Goal: Transaction & Acquisition: Purchase product/service

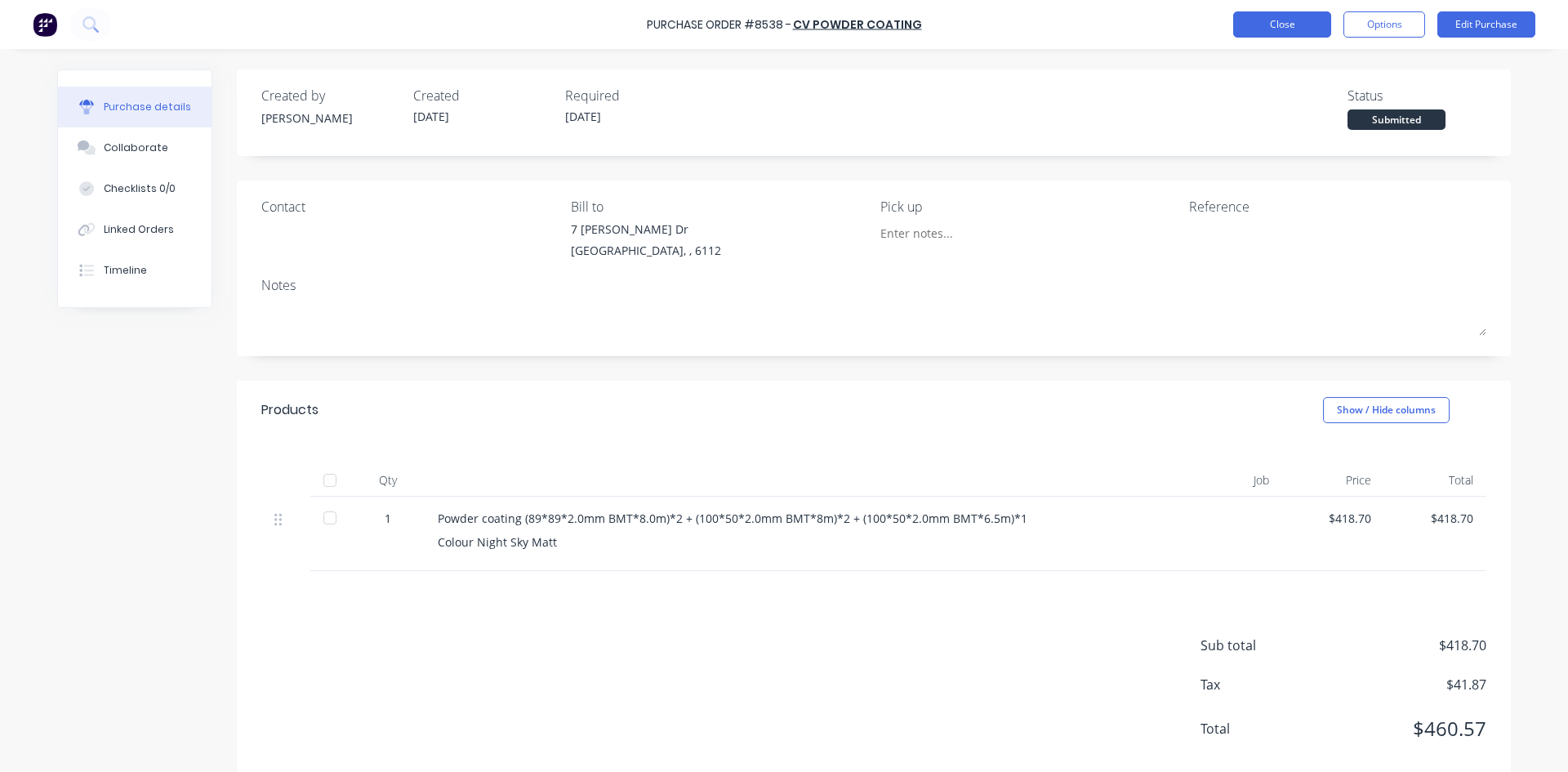
click at [1279, 36] on button "Close" at bounding box center [1282, 25] width 98 height 27
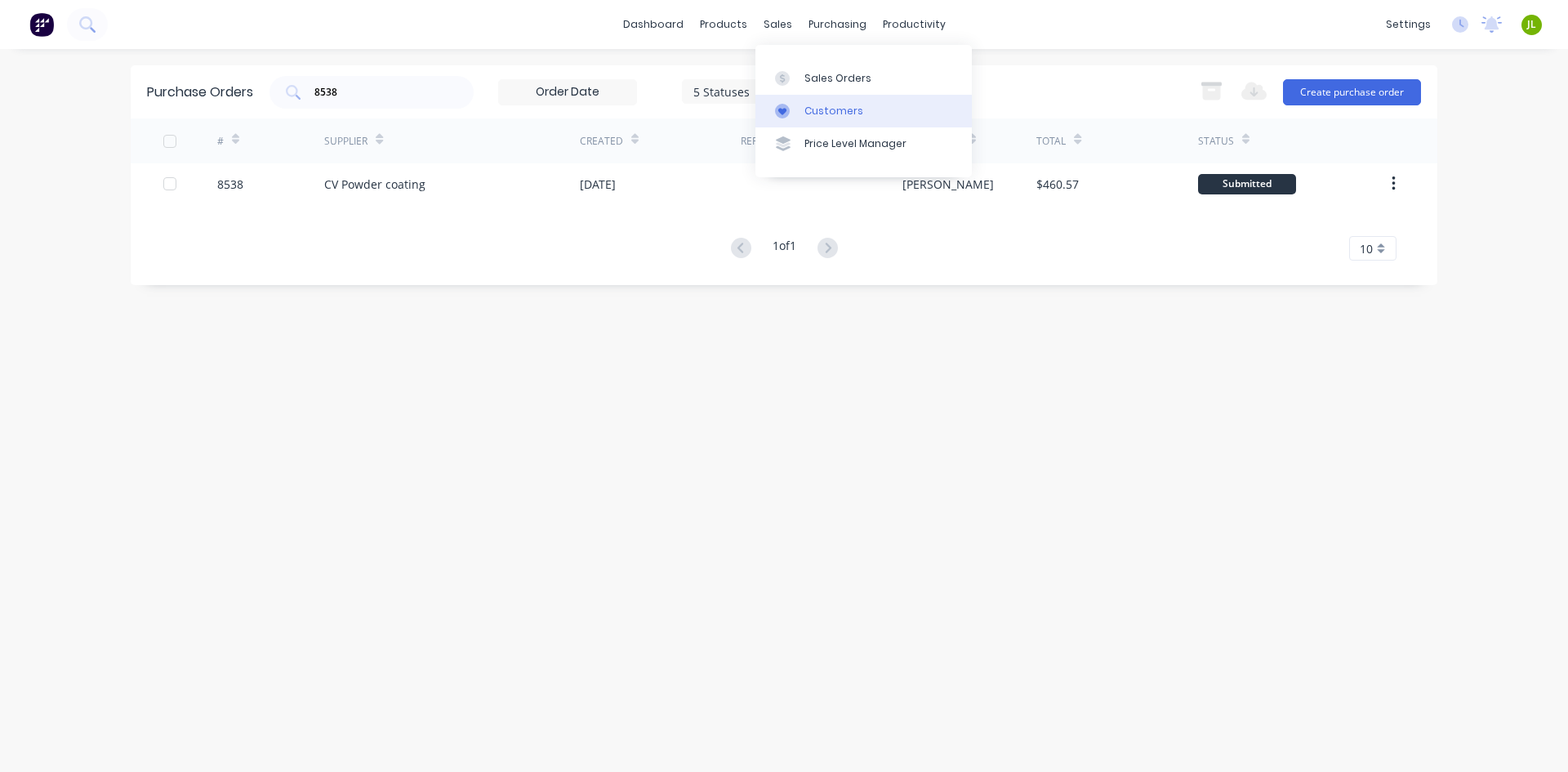
click at [804, 105] on div "Customers" at bounding box center [833, 111] width 59 height 15
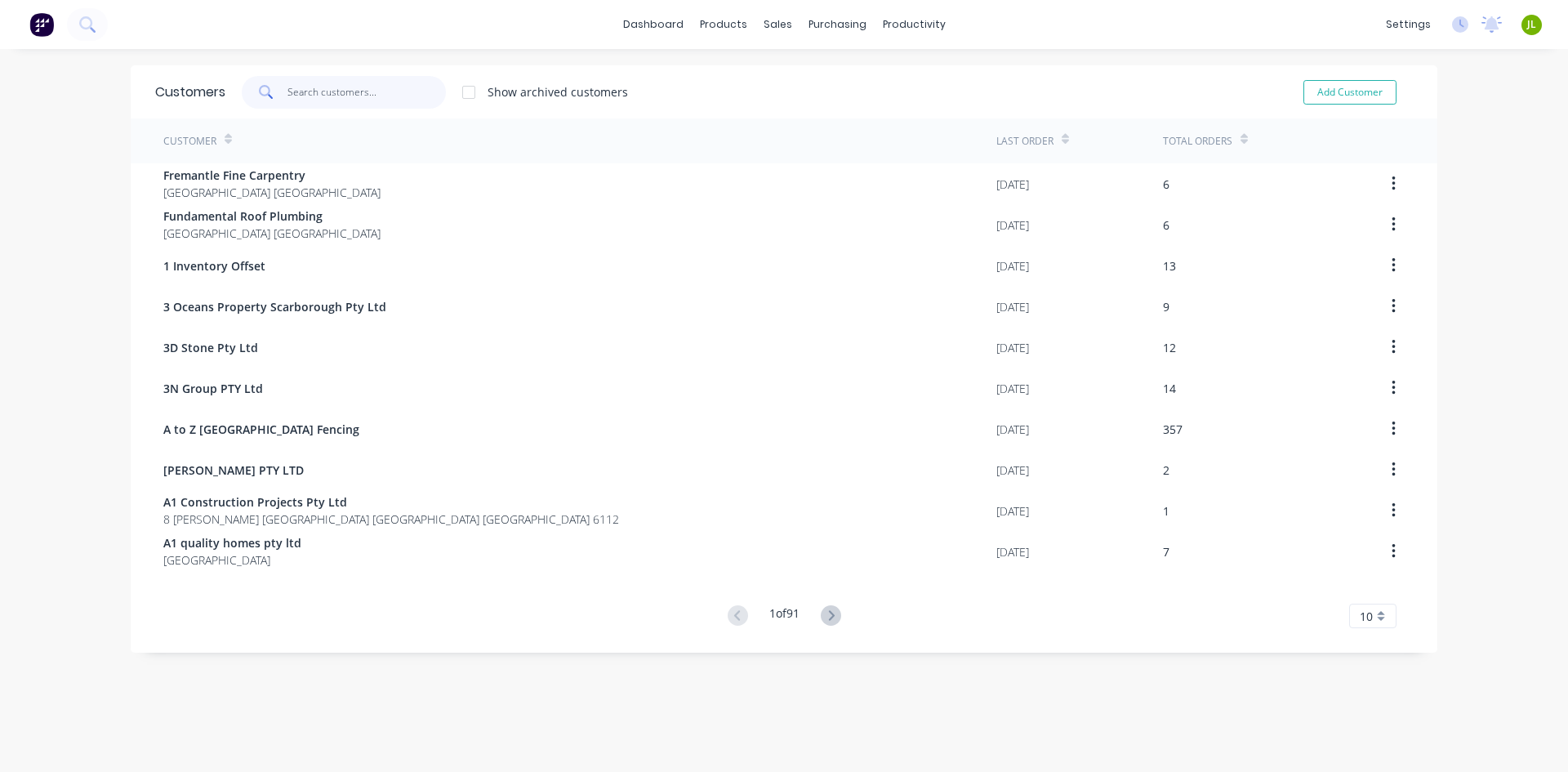
click at [292, 91] on input "text" at bounding box center [367, 92] width 159 height 32
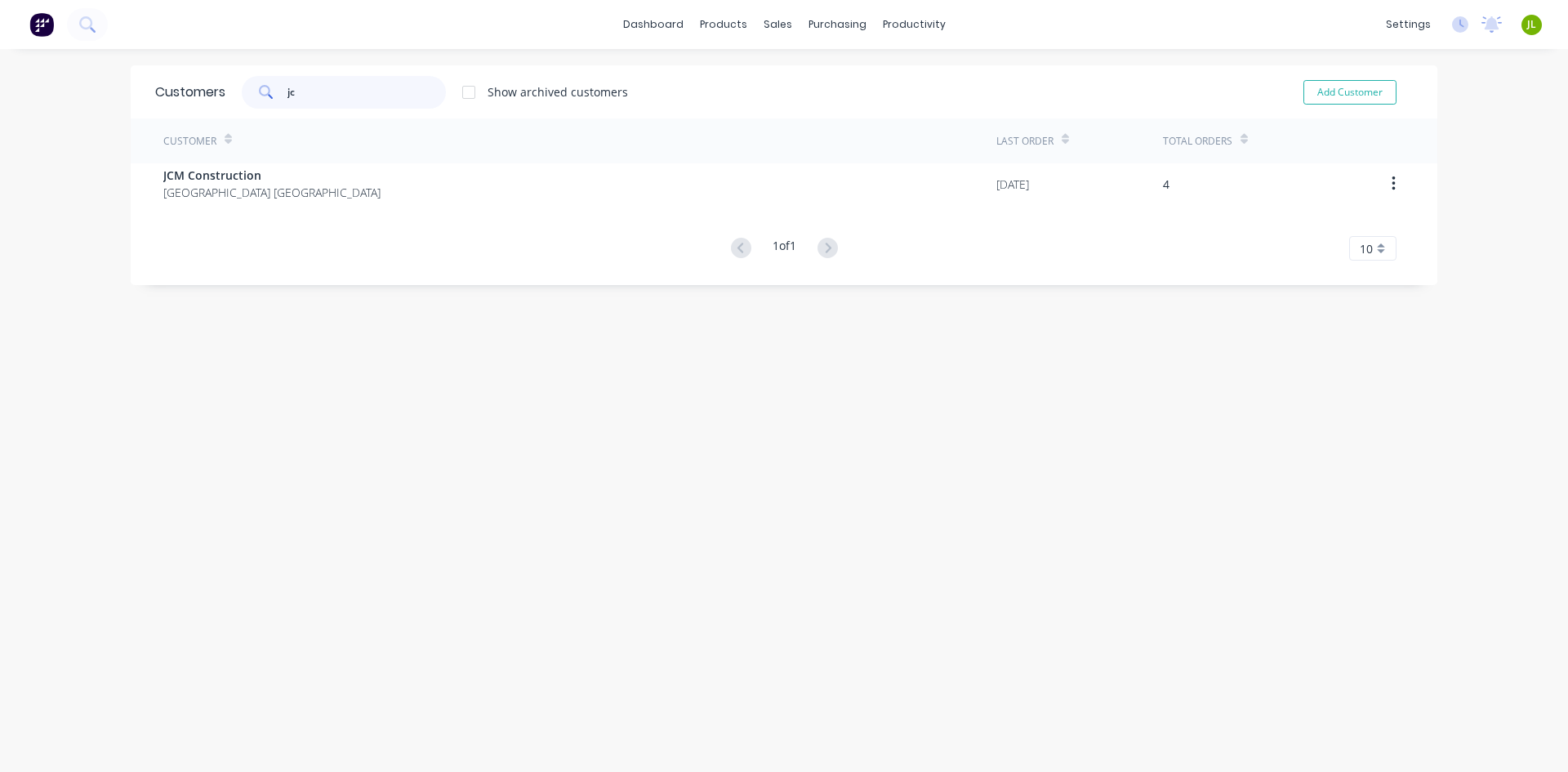
type input "j"
type input "l"
type input "g"
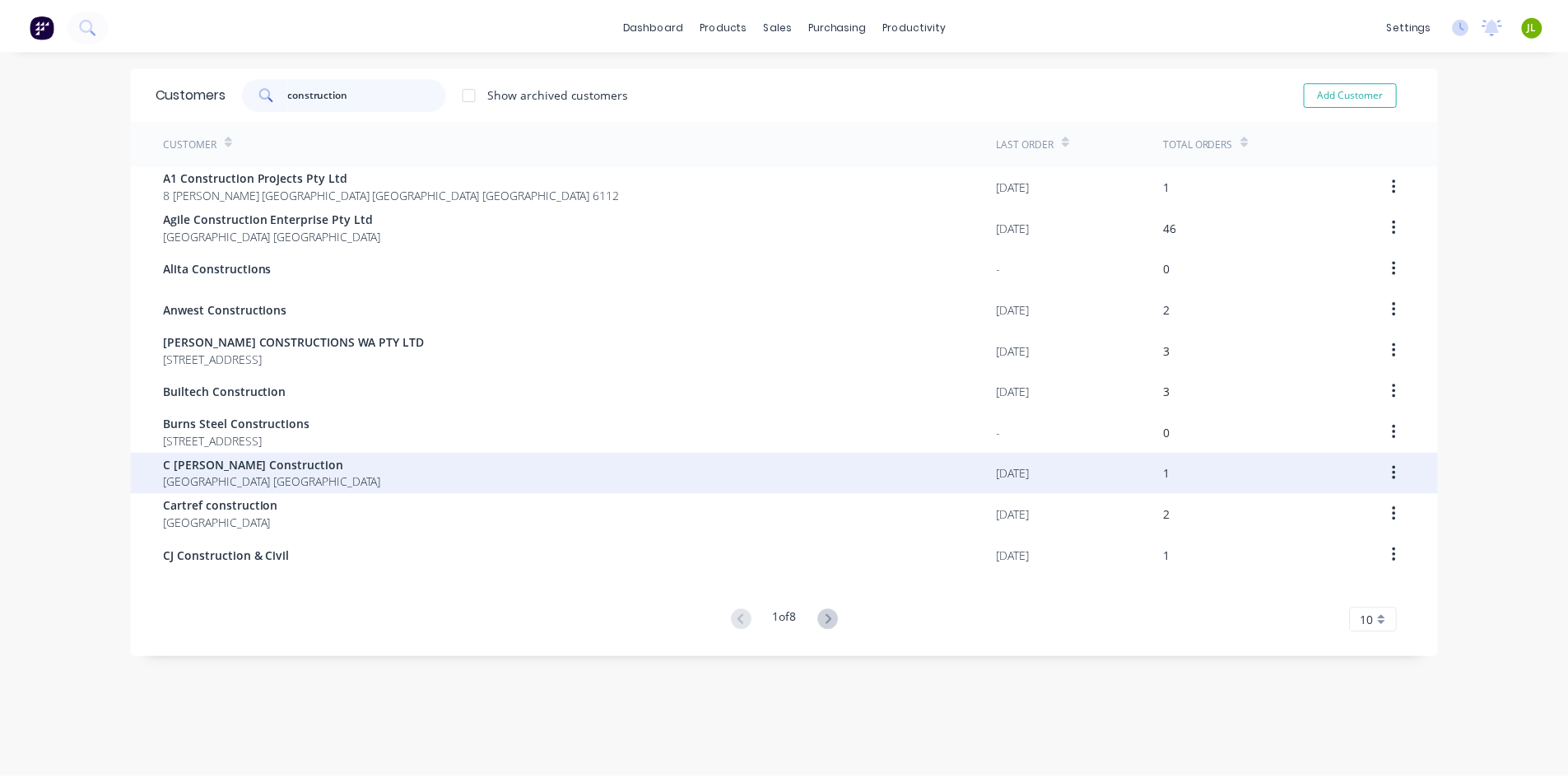
scroll to position [33, 0]
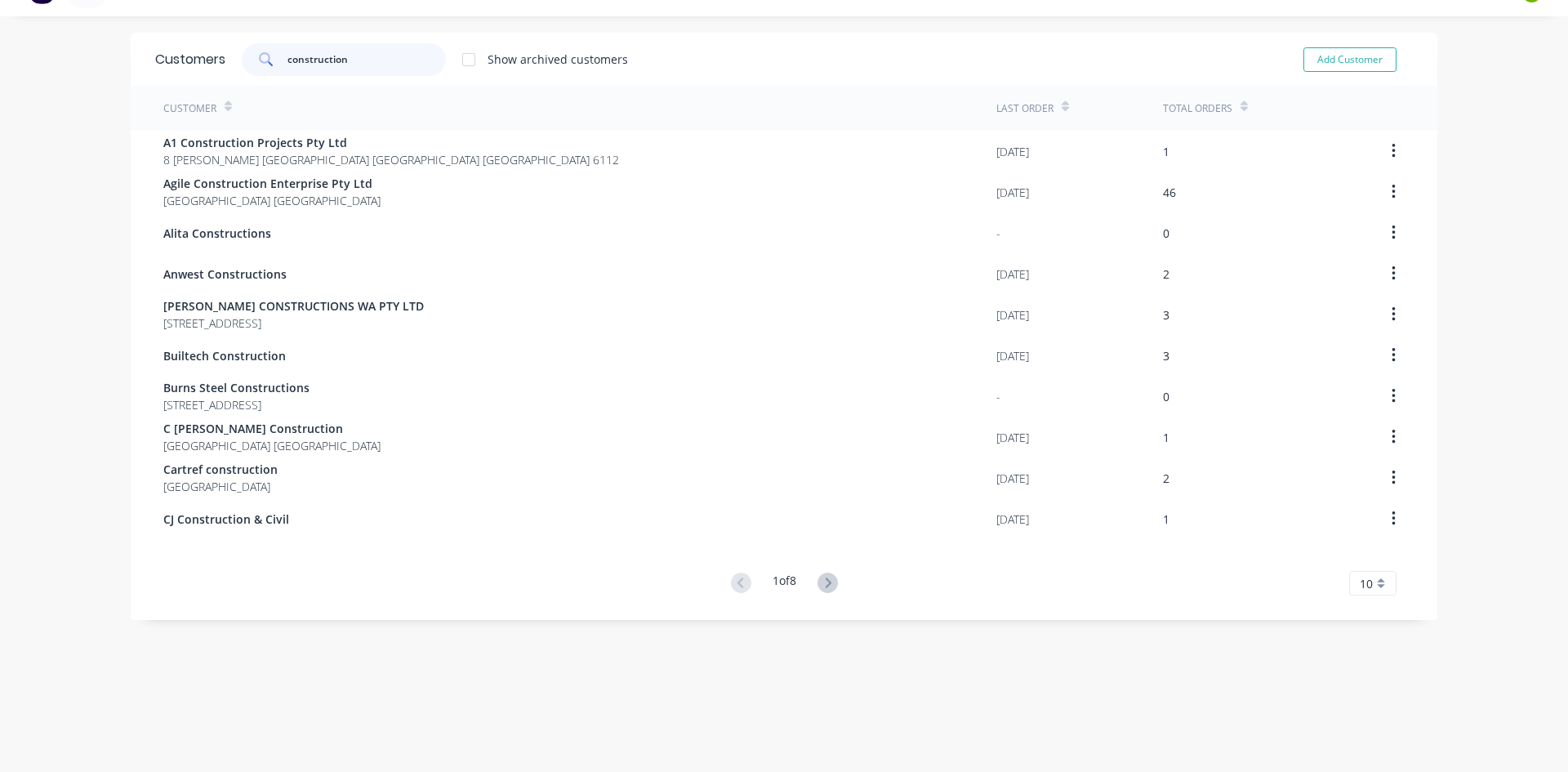
type input "construction"
click at [835, 581] on button at bounding box center [828, 584] width 30 height 24
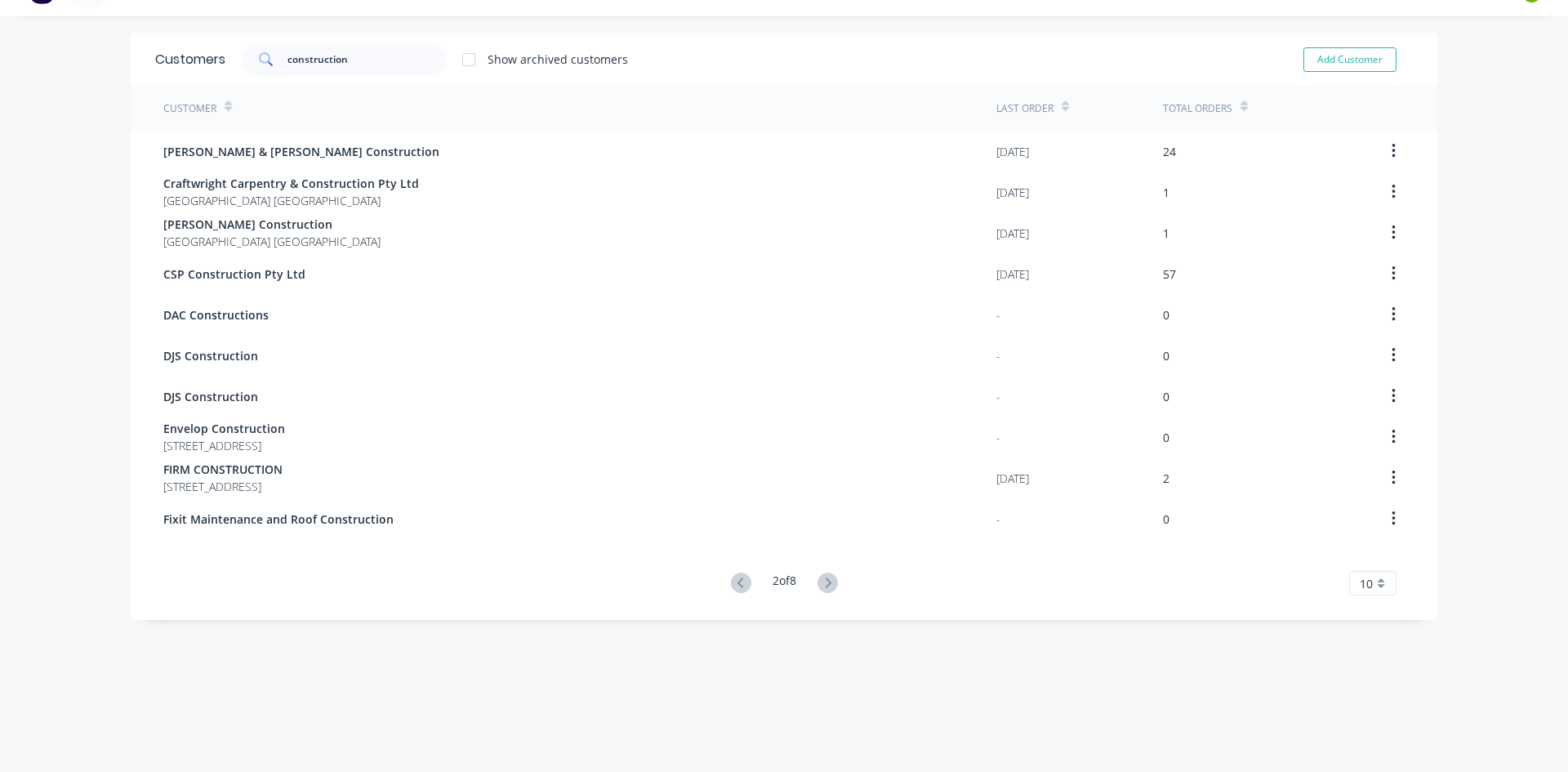
click at [835, 581] on button at bounding box center [828, 584] width 30 height 24
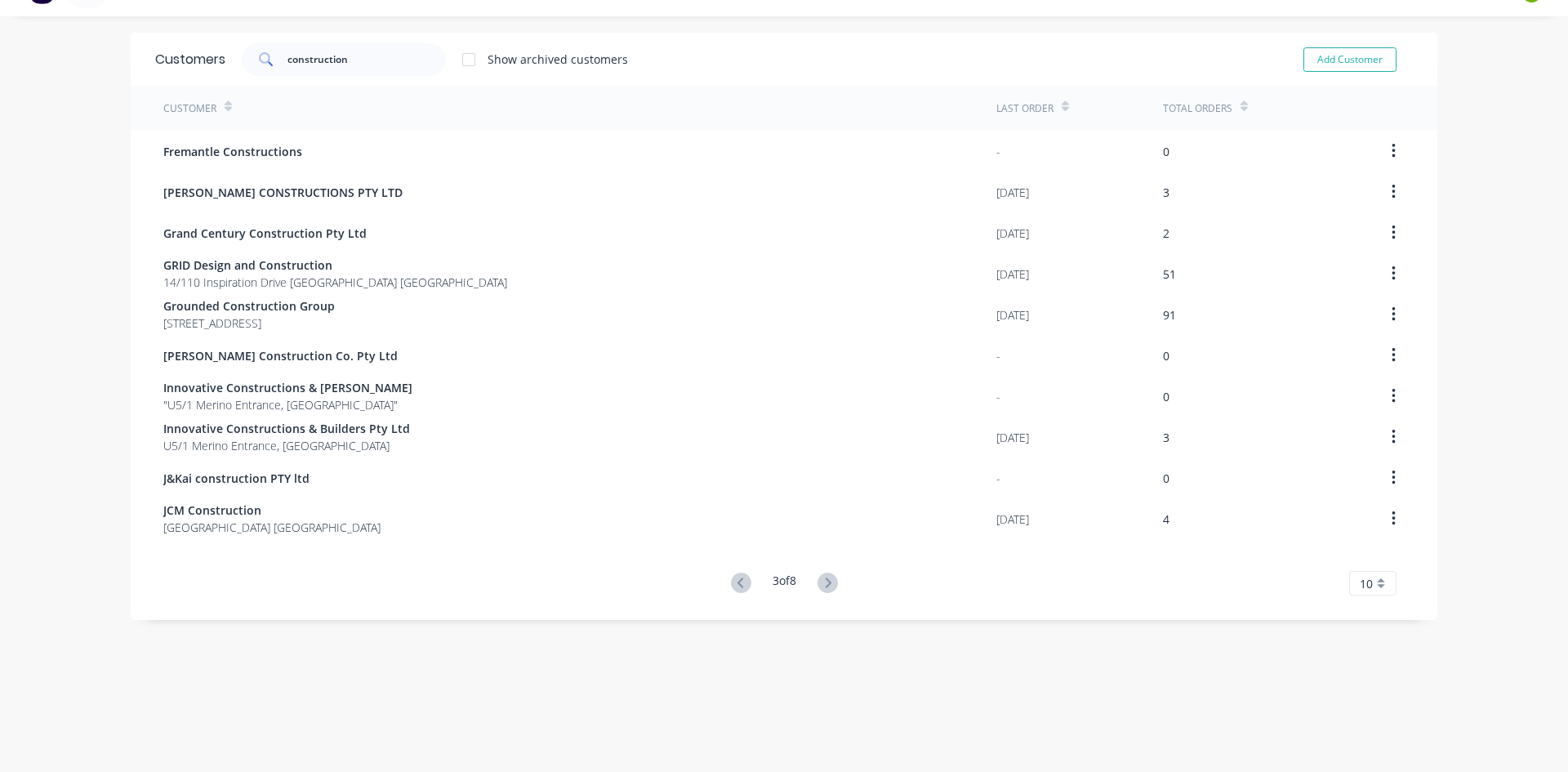
click at [835, 581] on button at bounding box center [828, 584] width 30 height 24
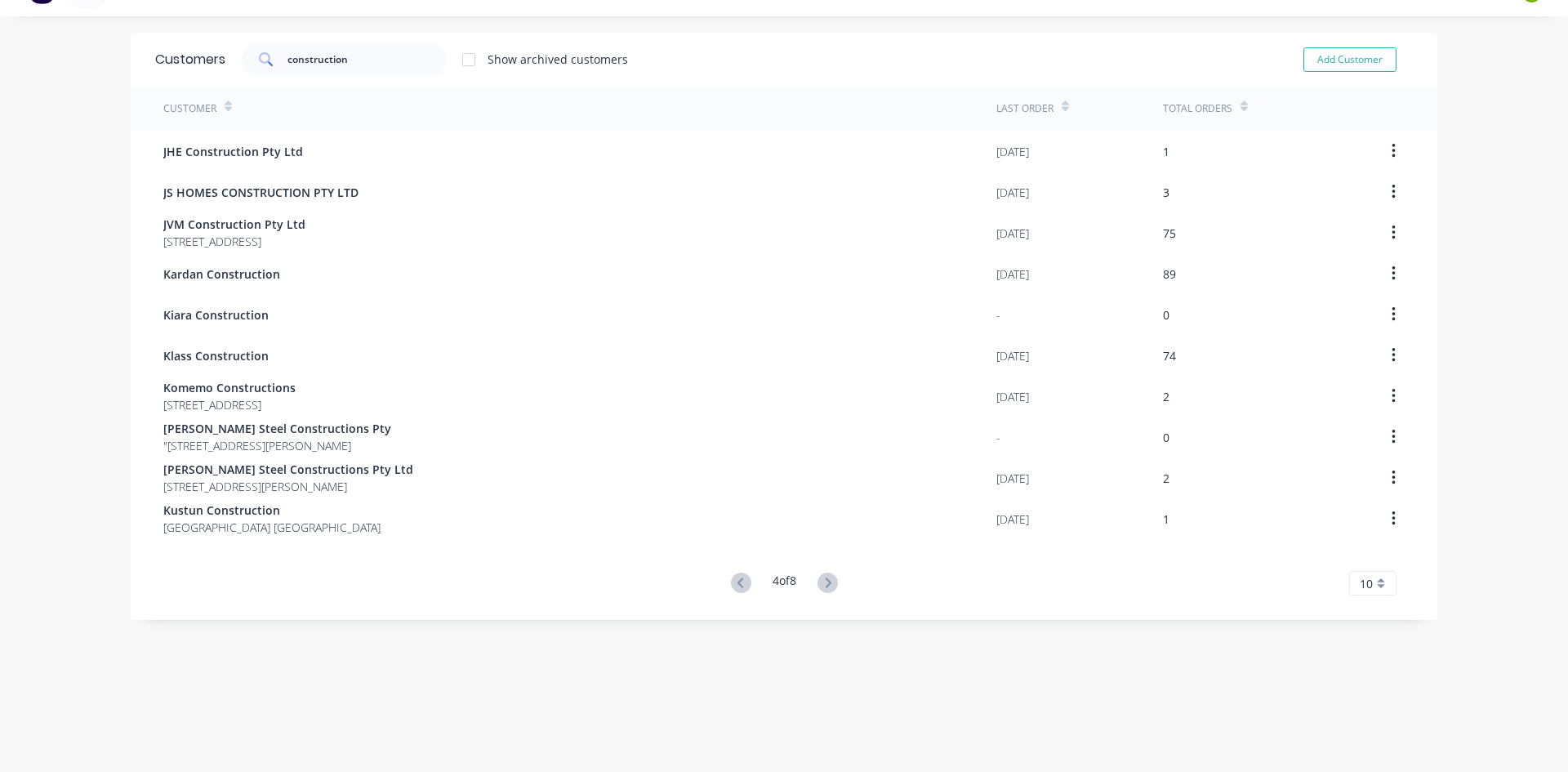
click at [835, 581] on button at bounding box center [828, 584] width 30 height 24
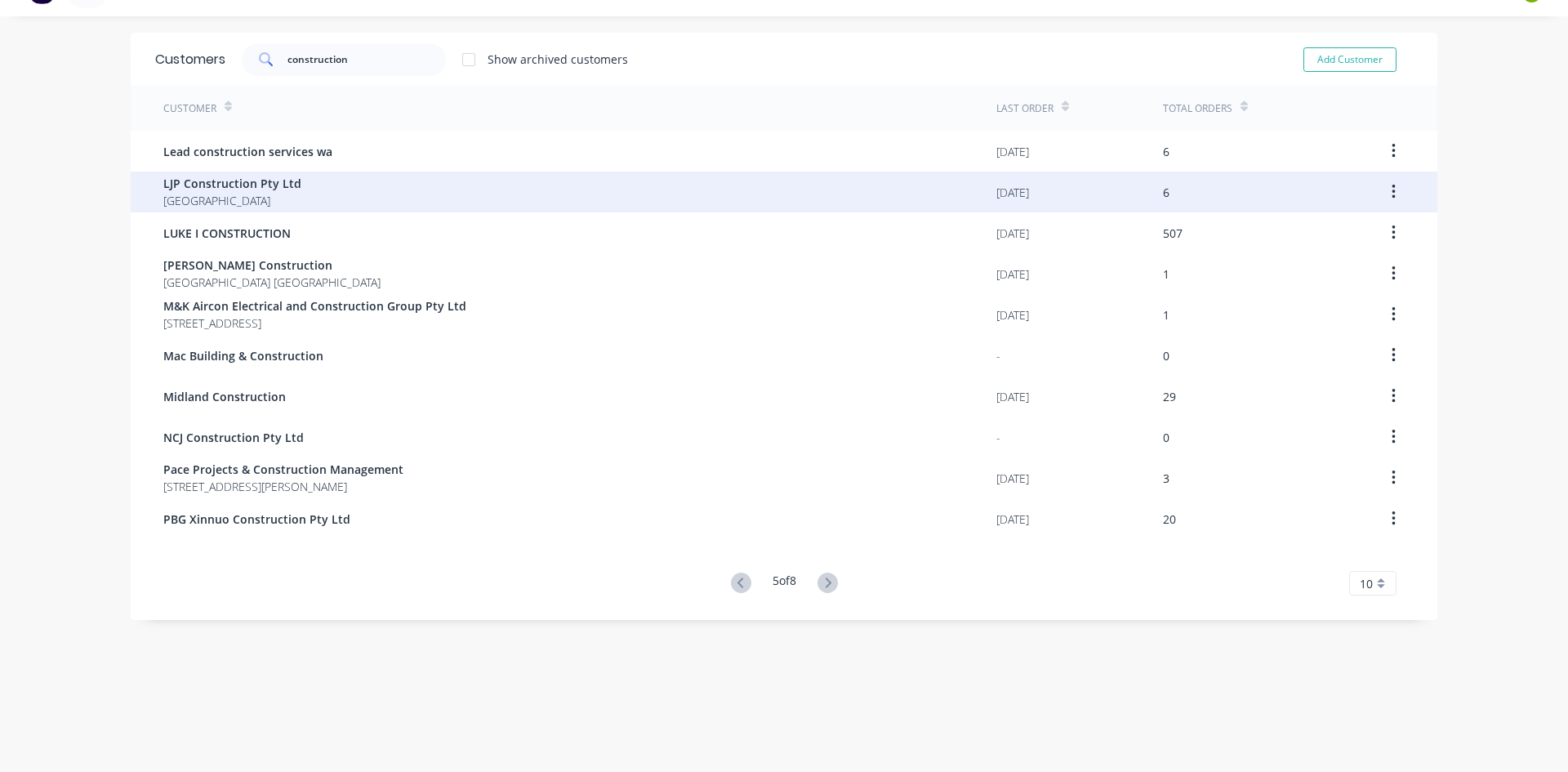
click at [341, 192] on div "LJP Construction Pty Ltd [GEOGRAPHIC_DATA]" at bounding box center [580, 192] width 833 height 41
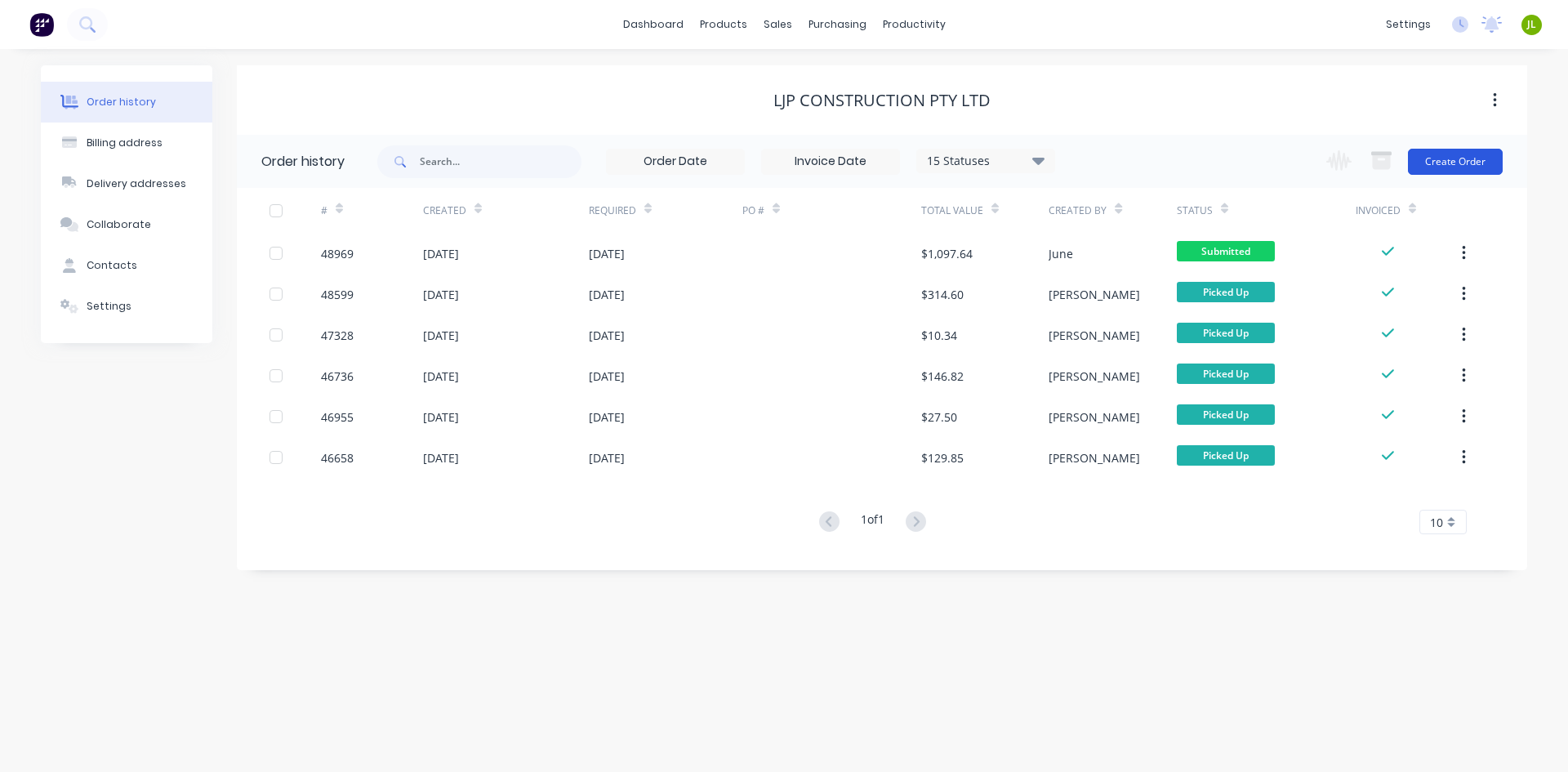
click at [1449, 161] on button "Create Order" at bounding box center [1455, 162] width 95 height 27
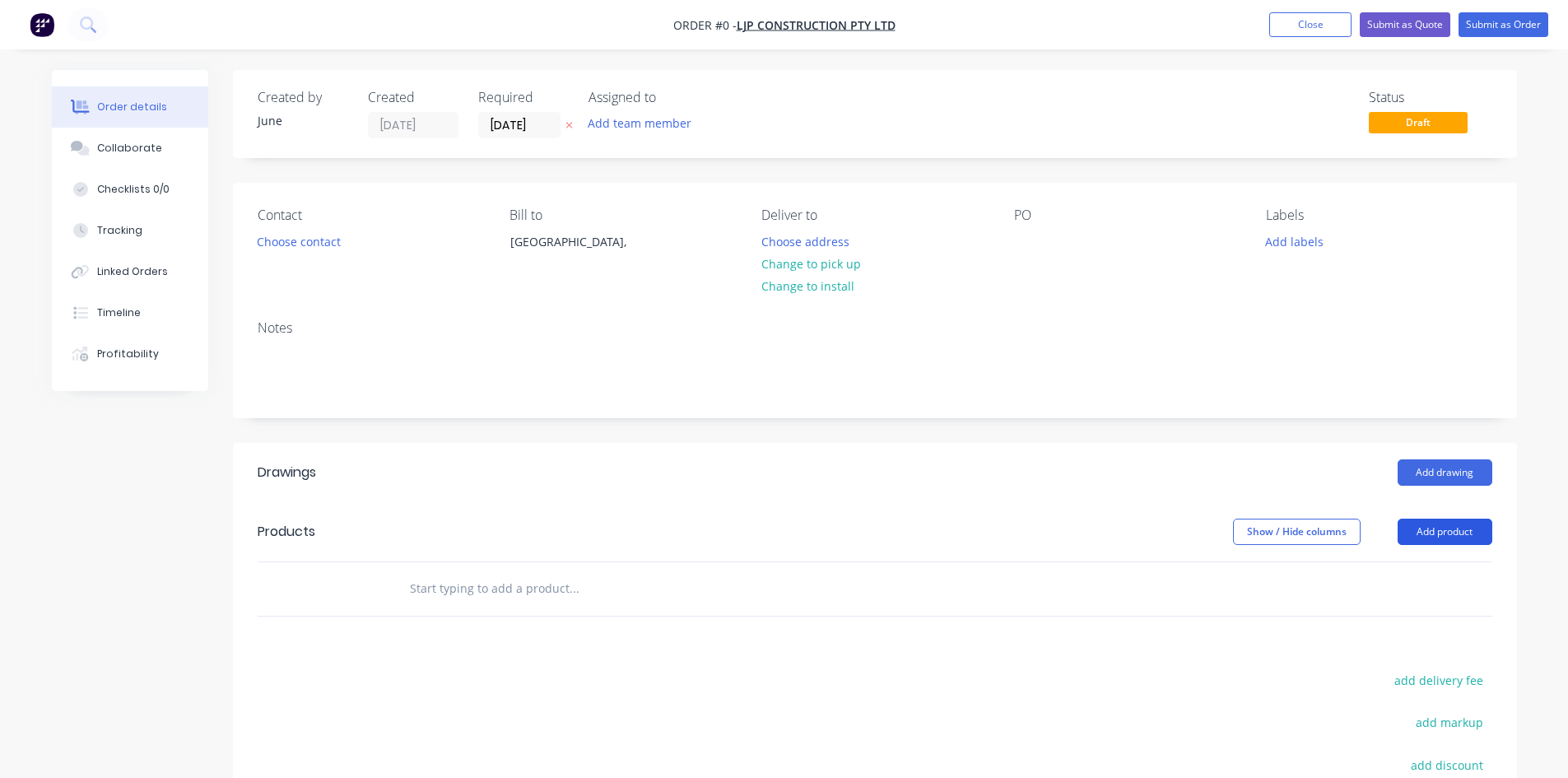
click at [1448, 531] on button "Add product" at bounding box center [1444, 532] width 94 height 27
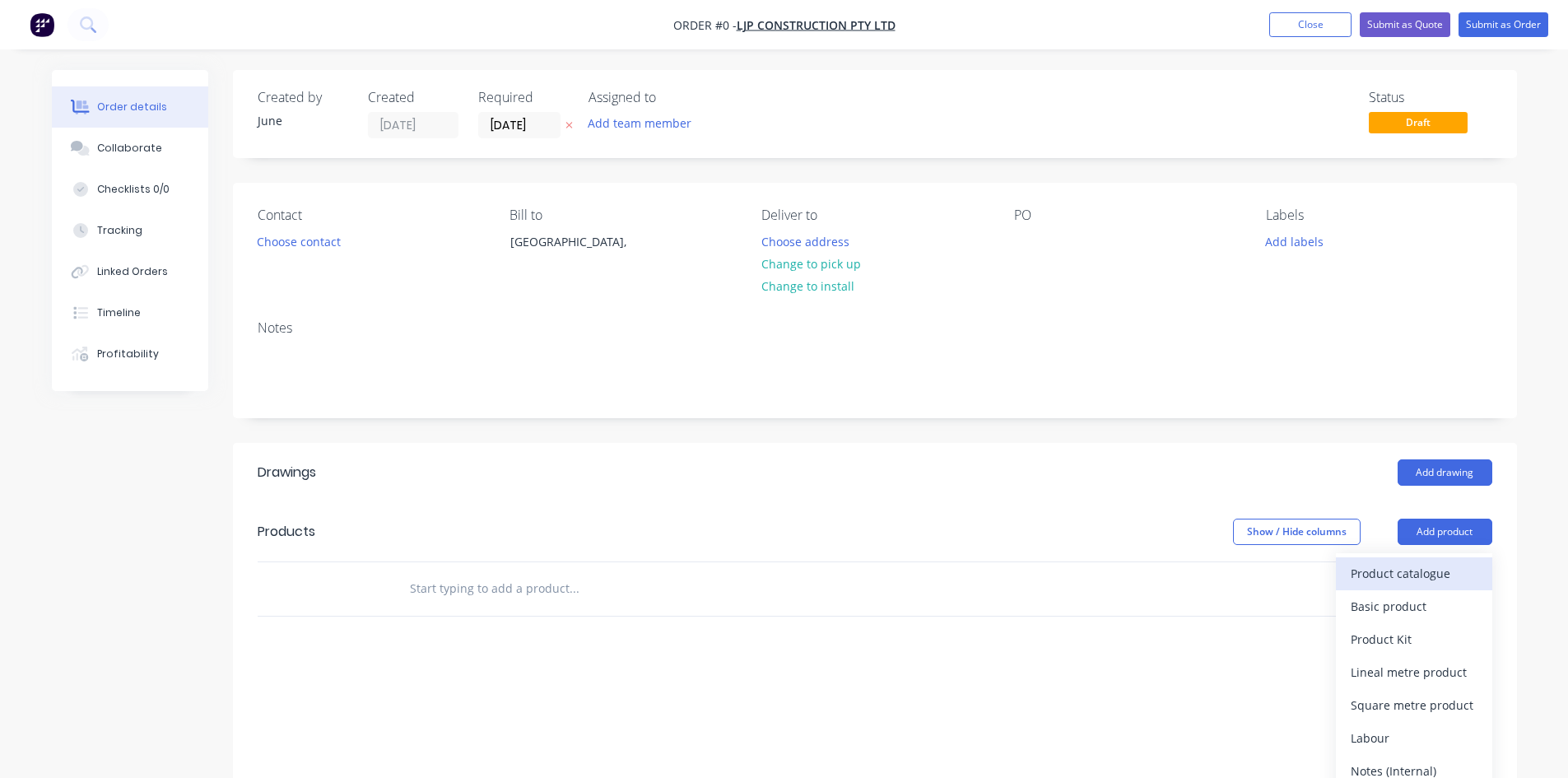
click at [1428, 572] on div "Product catalogue" at bounding box center [1413, 573] width 127 height 24
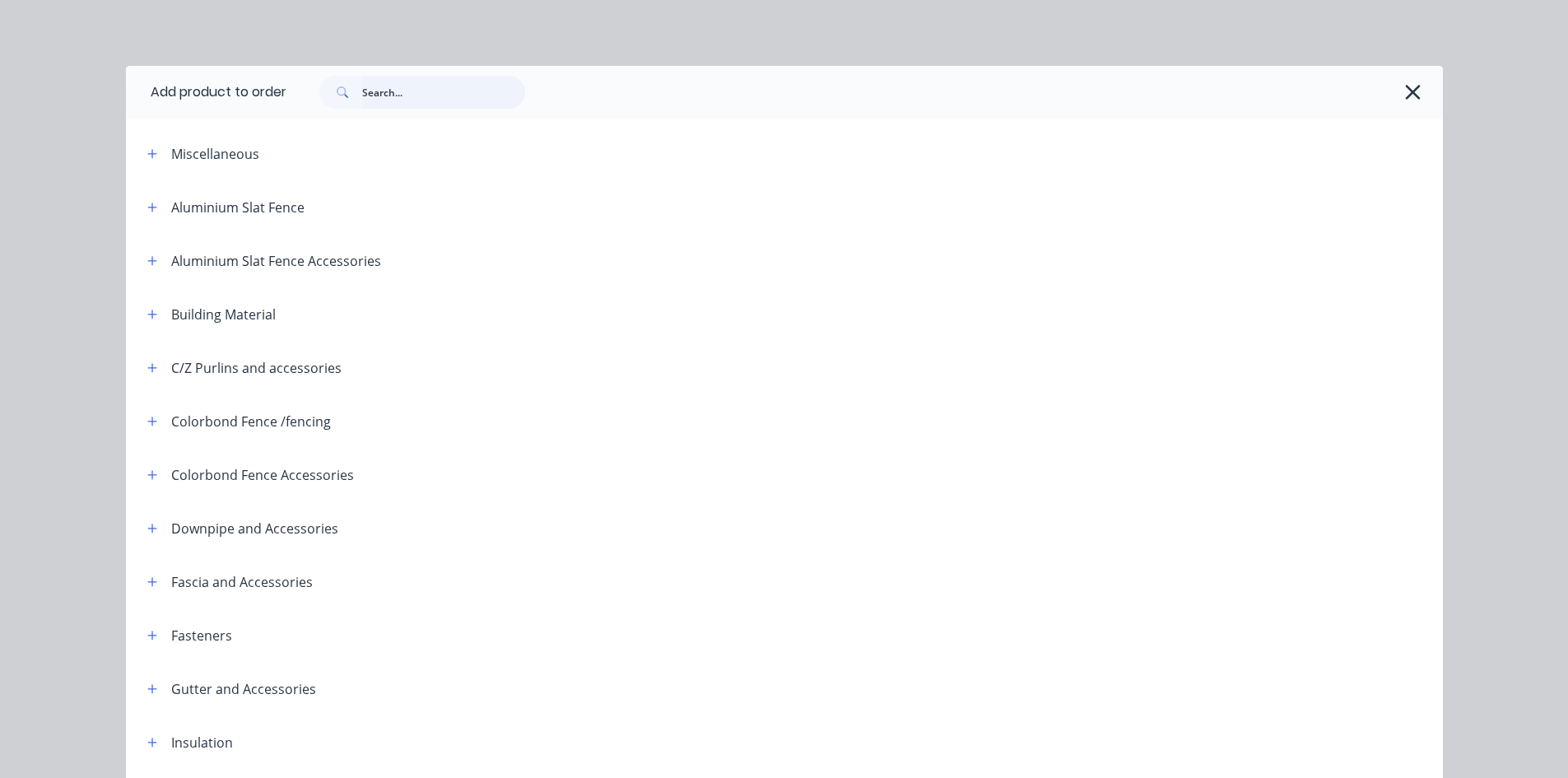
click at [401, 97] on input "text" at bounding box center [443, 92] width 163 height 33
type input "95"
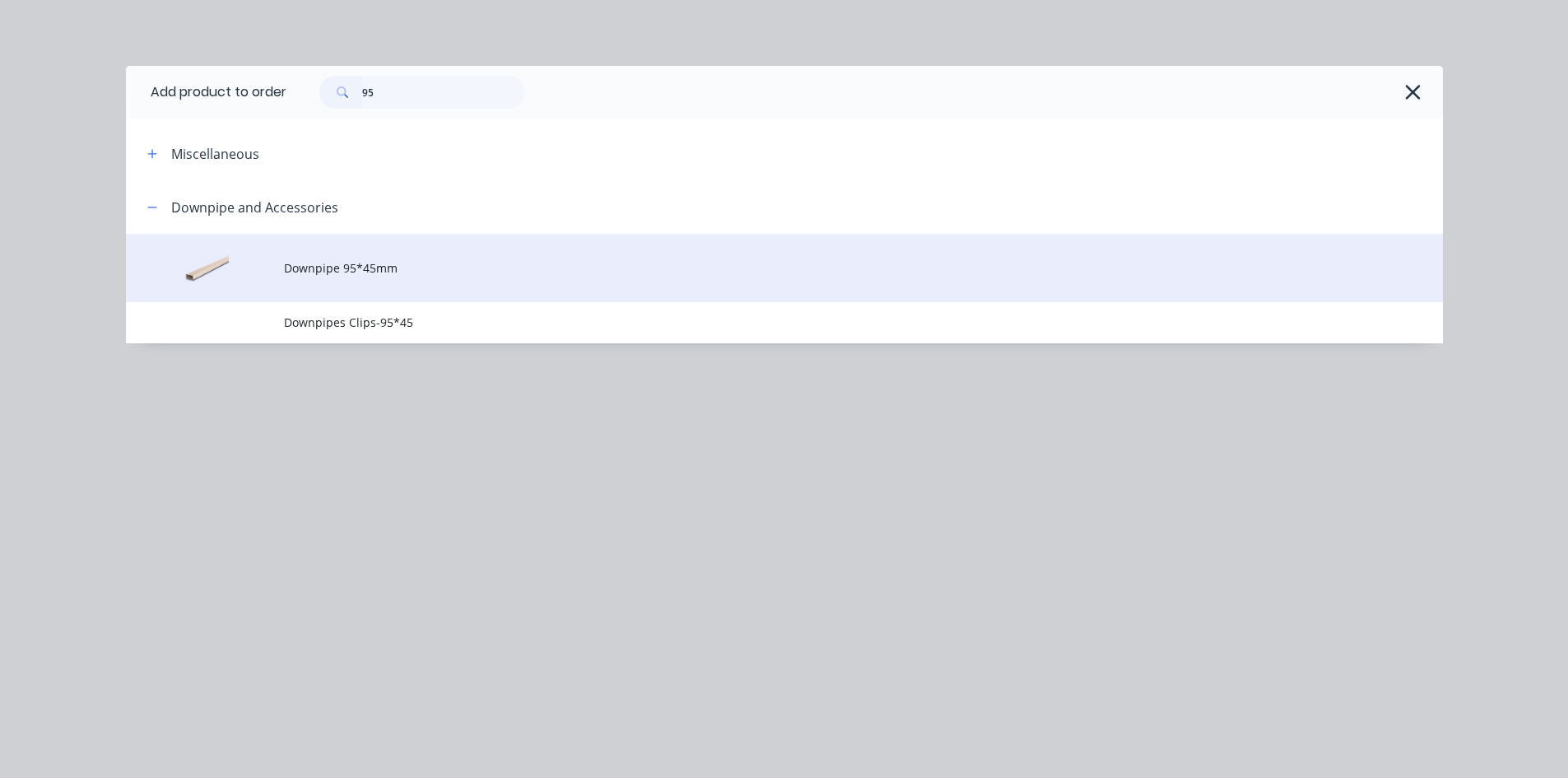
click at [478, 268] on span "Downpipe 95*45mm" at bounding box center [747, 267] width 926 height 18
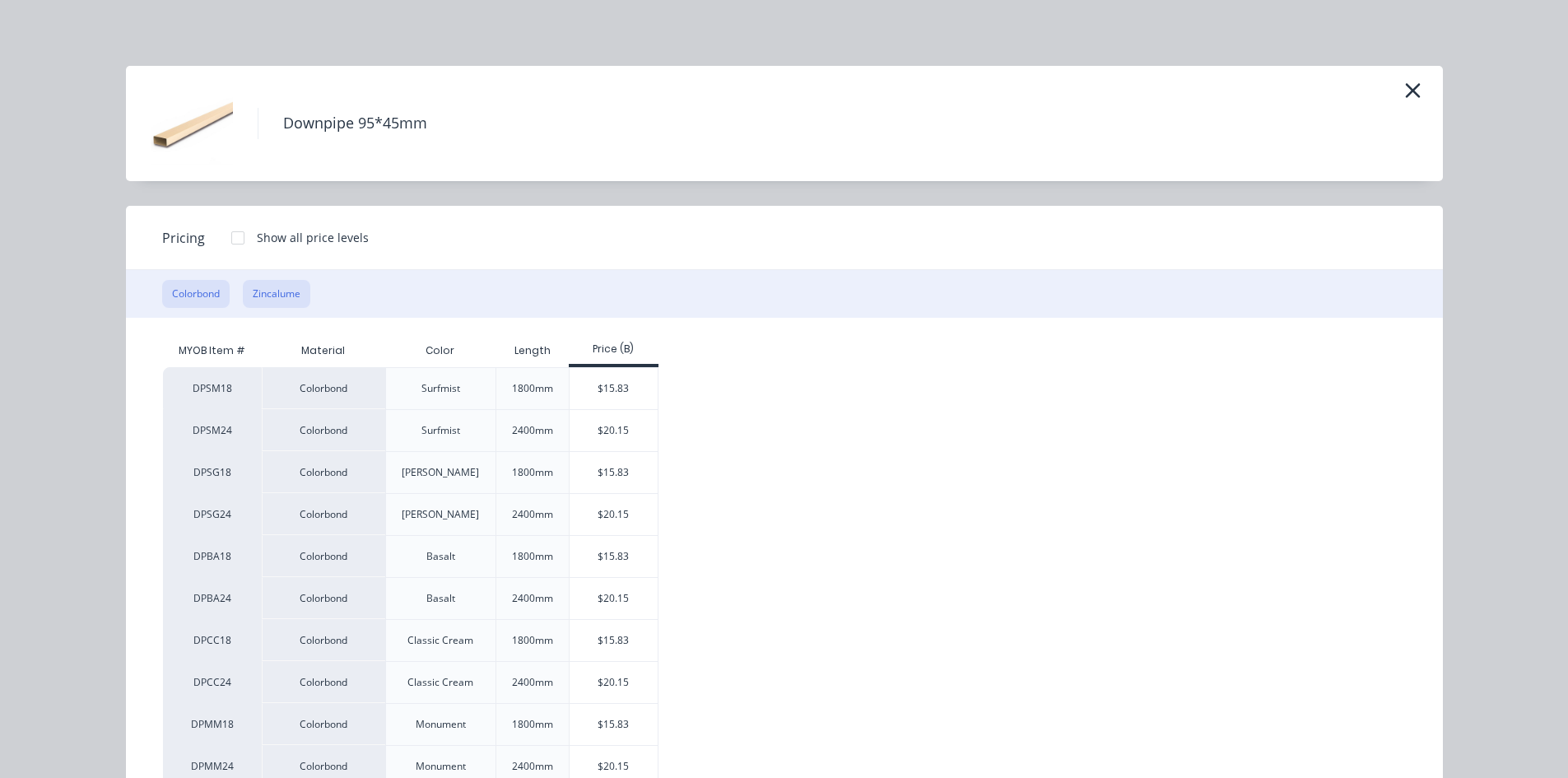
click at [266, 289] on button "Zincalume" at bounding box center [277, 293] width 68 height 28
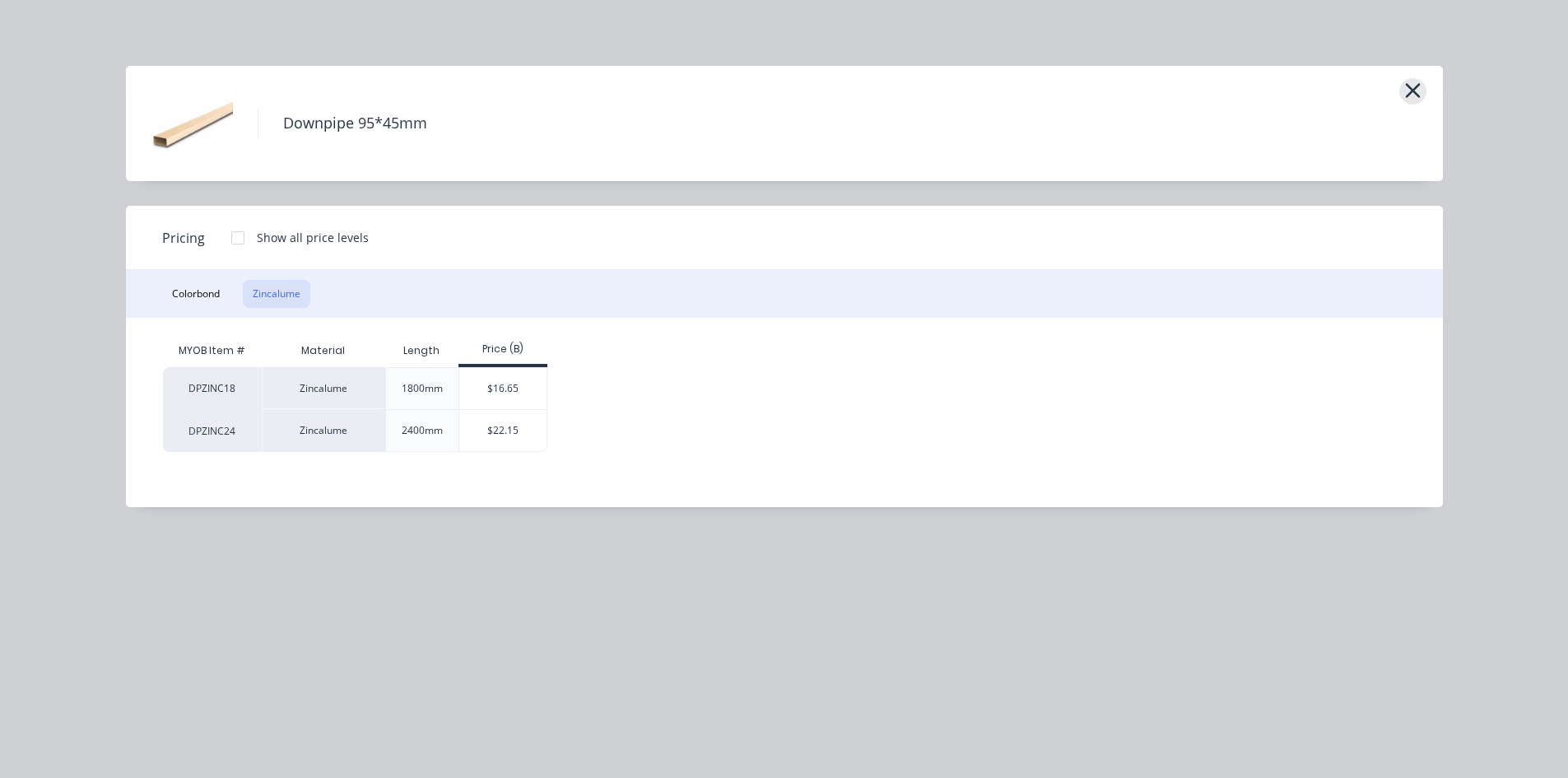
click at [1408, 90] on icon "button" at bounding box center [1413, 91] width 18 height 23
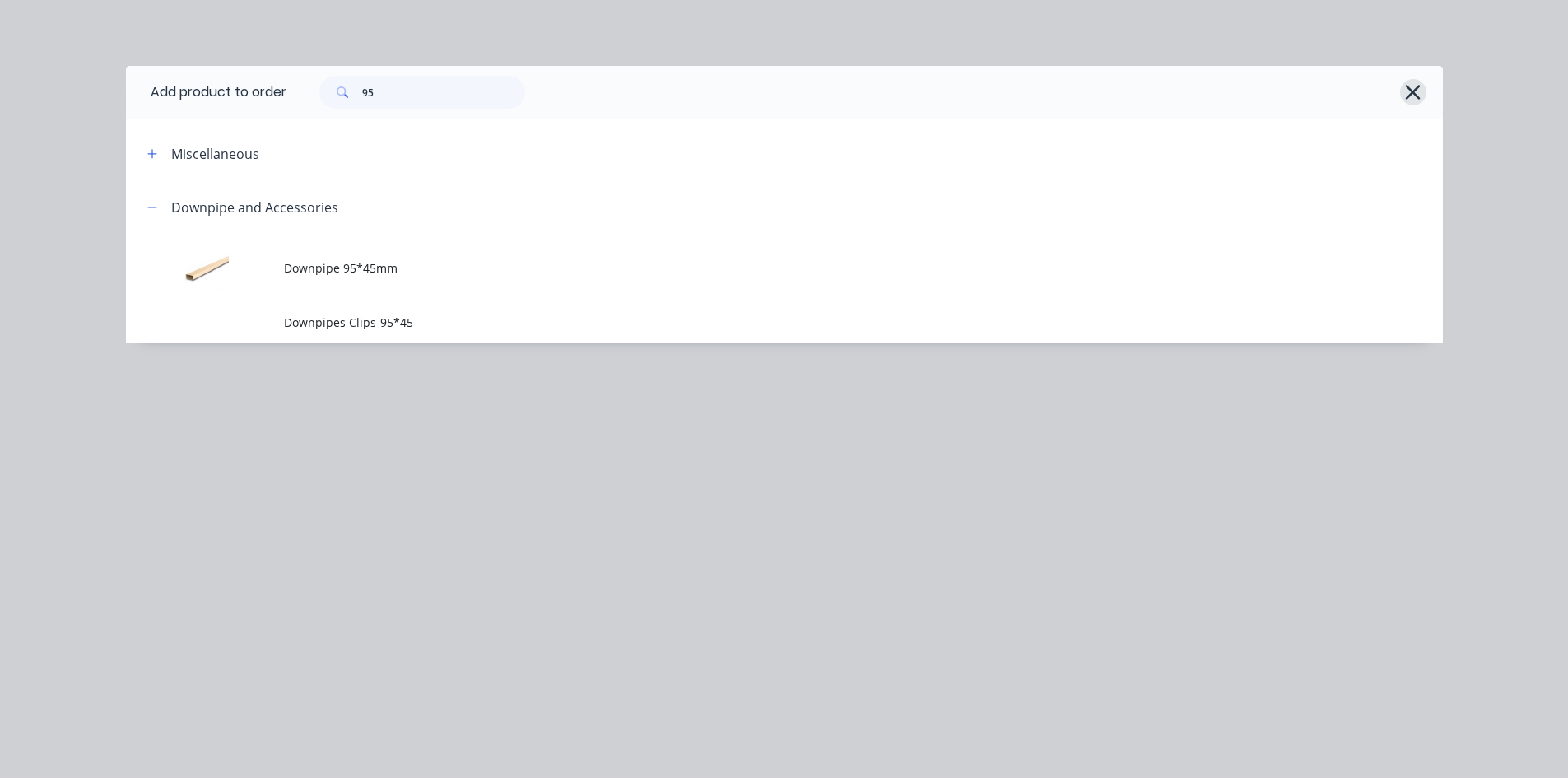
click at [1409, 91] on icon "button" at bounding box center [1413, 93] width 18 height 23
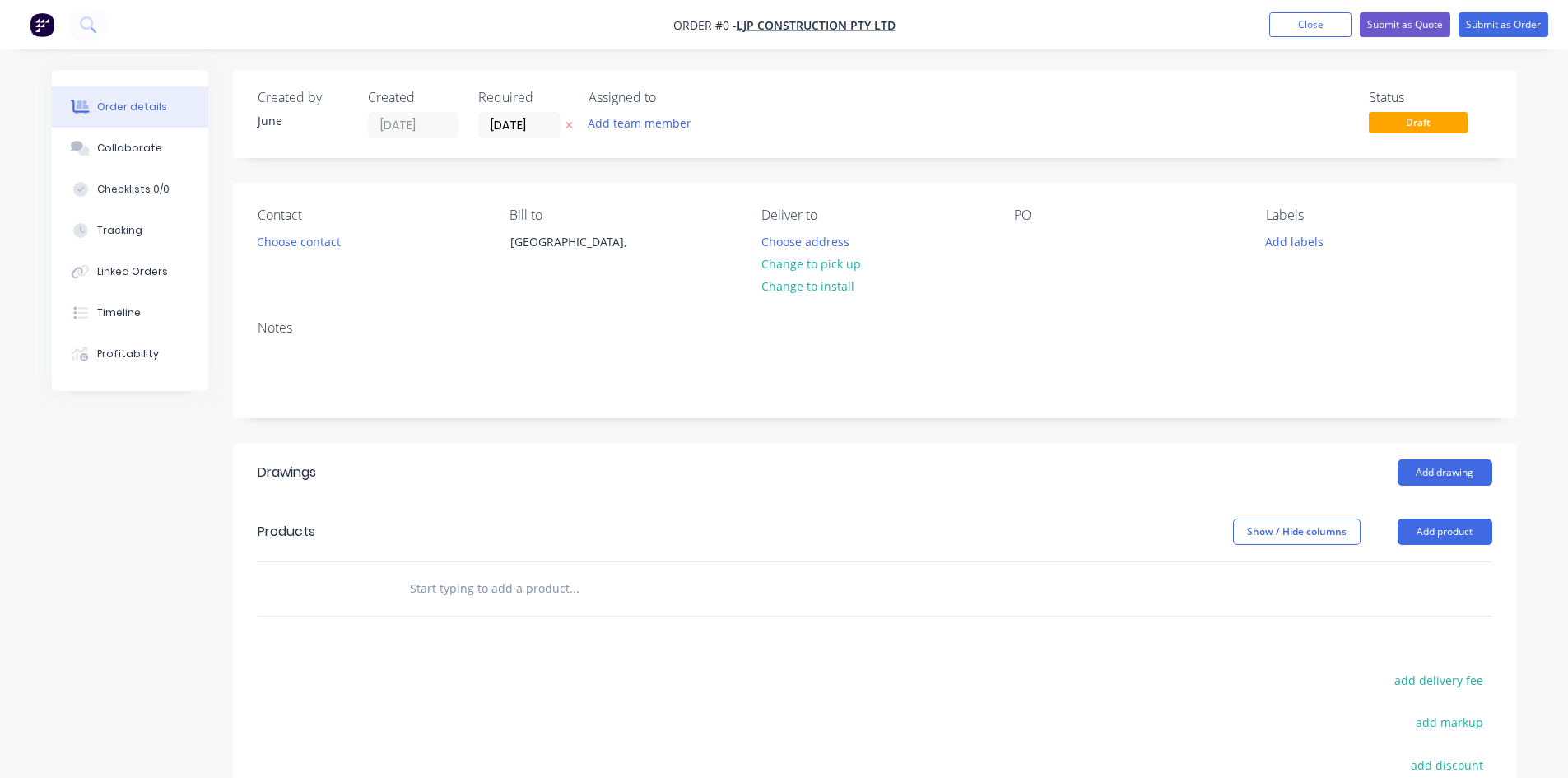
click at [1462, 548] on header "Products Show / Hide columns Add product" at bounding box center [875, 531] width 1284 height 59
click at [1457, 530] on button "Add product" at bounding box center [1444, 532] width 94 height 27
click at [1416, 577] on div "Product catalogue" at bounding box center [1413, 573] width 127 height 24
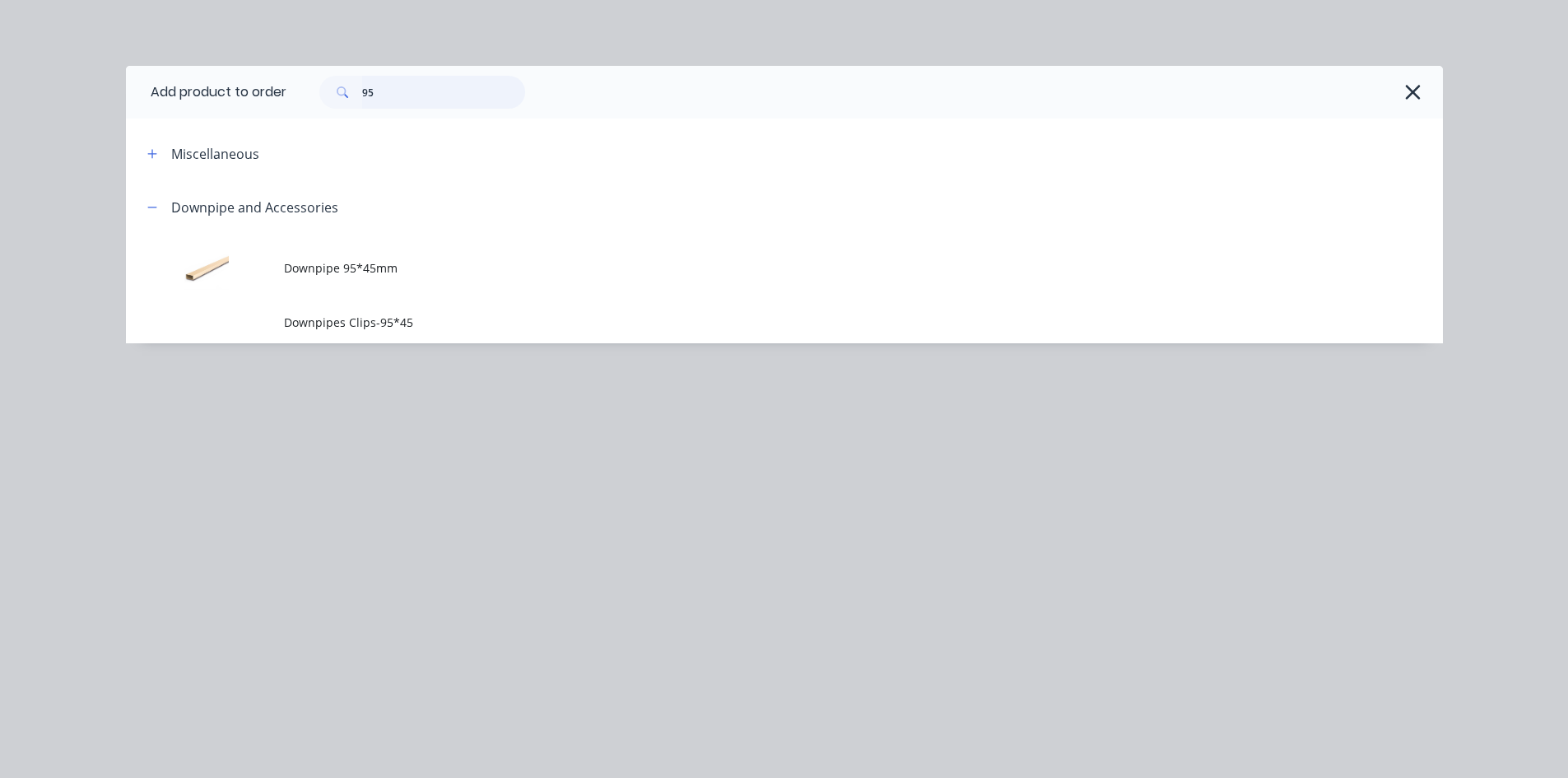
drag, startPoint x: 424, startPoint y: 95, endPoint x: 324, endPoint y: 93, distance: 100.0
click at [287, 97] on header "Add product to order 95" at bounding box center [784, 92] width 1317 height 53
type input "9"
type input "p"
type input "out"
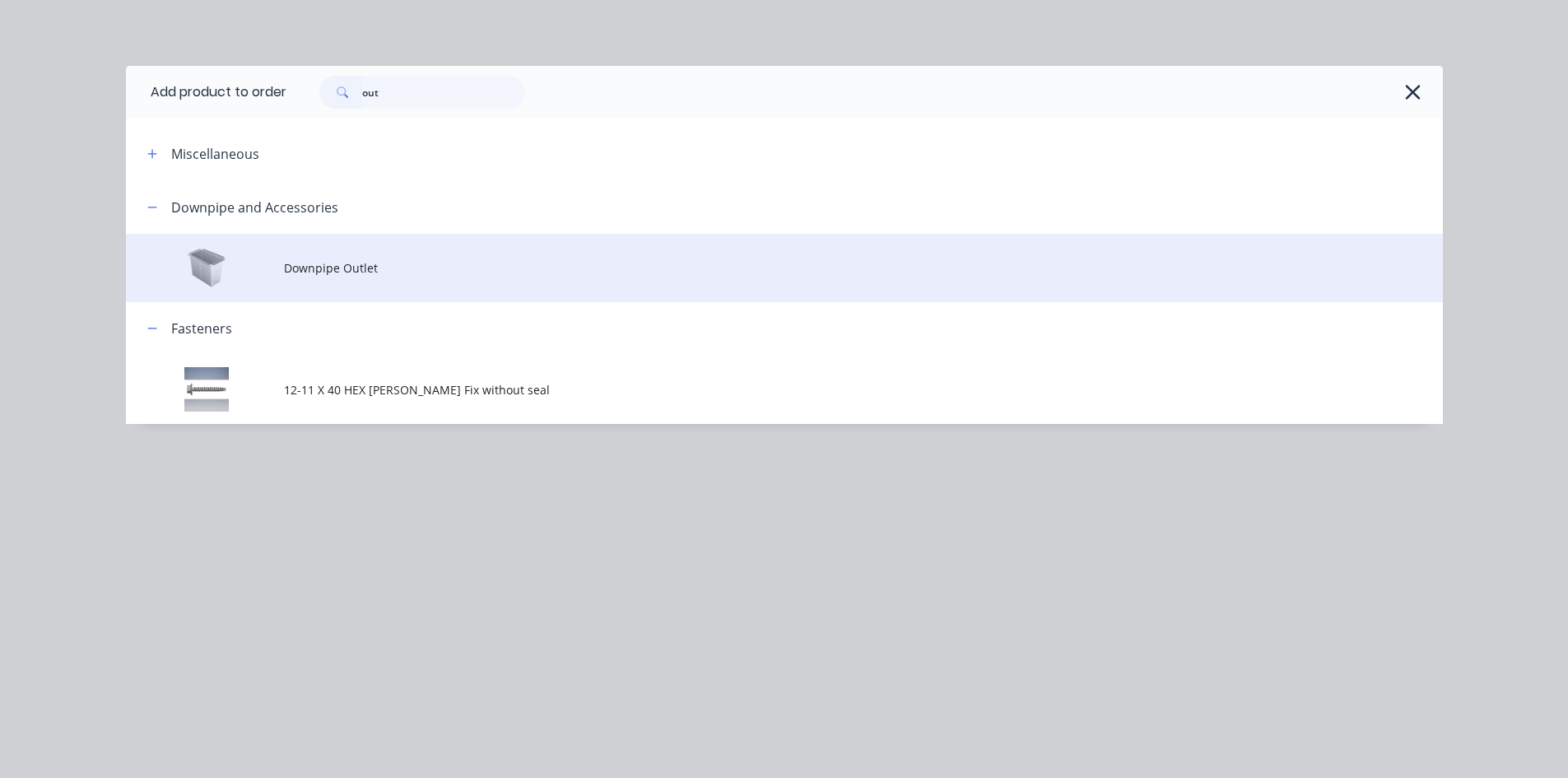
click at [373, 285] on td "Downpipe Outlet" at bounding box center [863, 268] width 1159 height 69
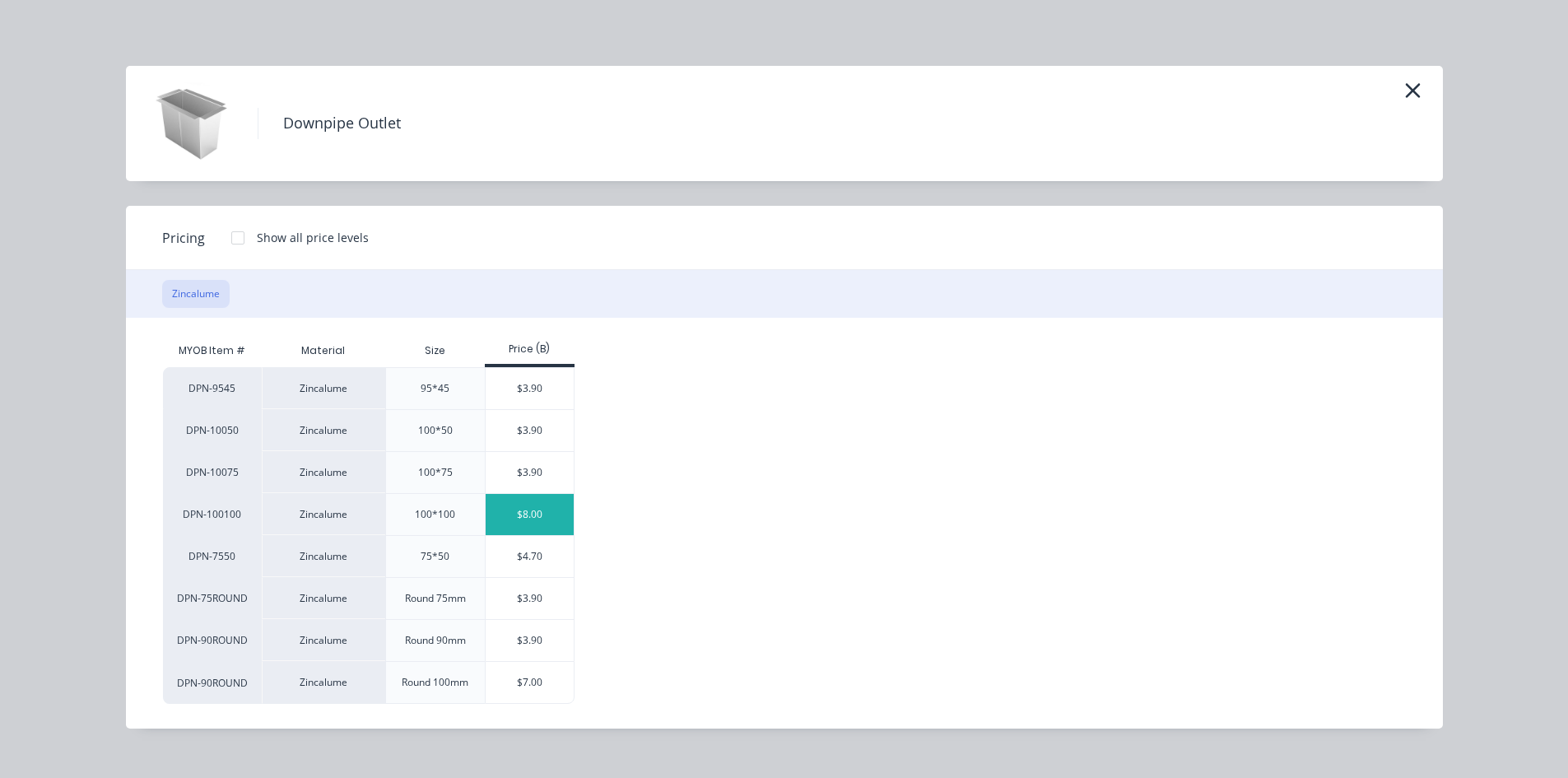
click at [532, 517] on div "$8.00" at bounding box center [529, 514] width 88 height 41
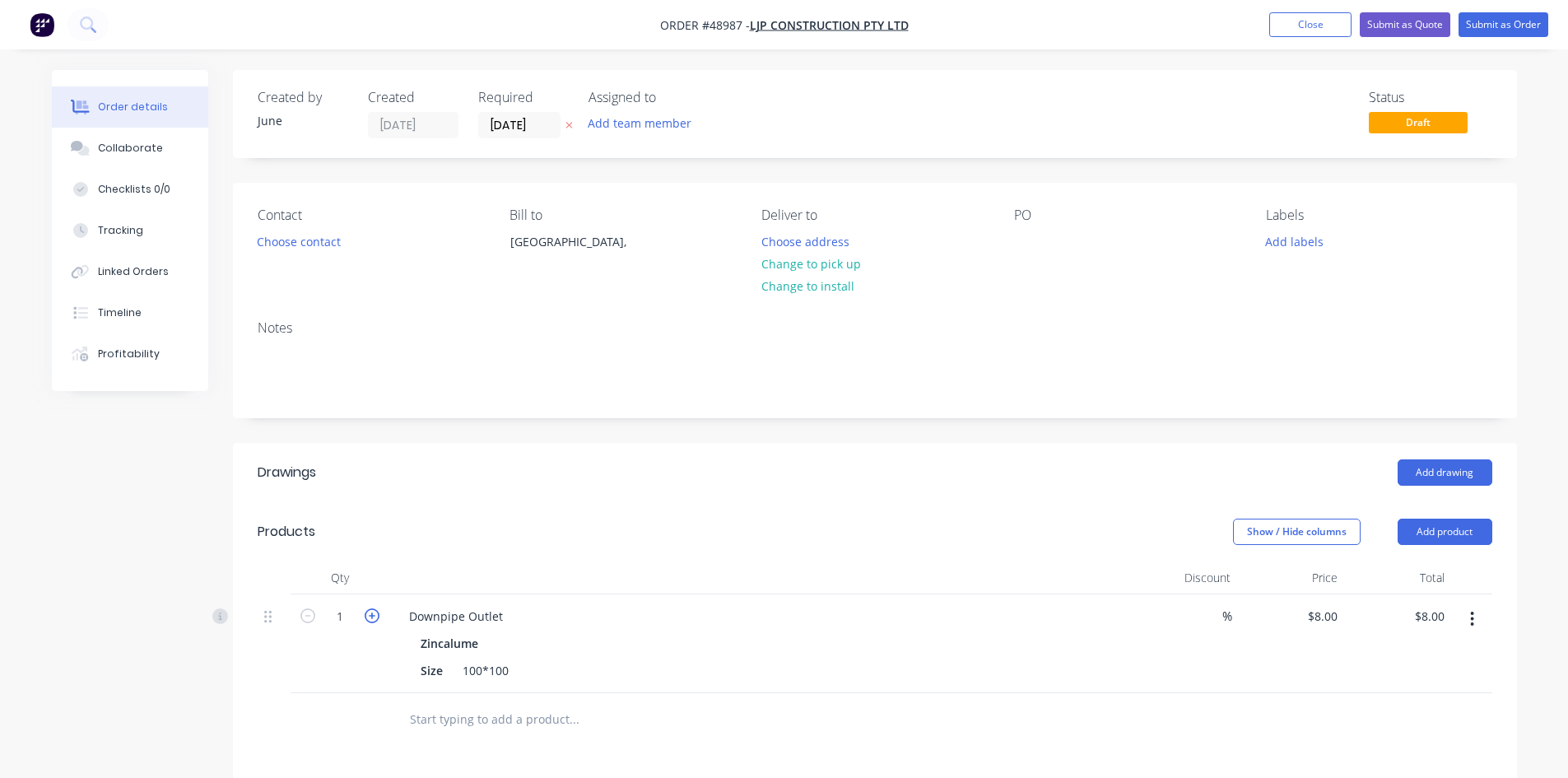
click at [371, 613] on icon "button" at bounding box center [372, 616] width 15 height 15
type input "2"
type input "$16.00"
click at [795, 578] on div at bounding box center [759, 577] width 741 height 33
click at [308, 614] on icon "button" at bounding box center [308, 616] width 15 height 15
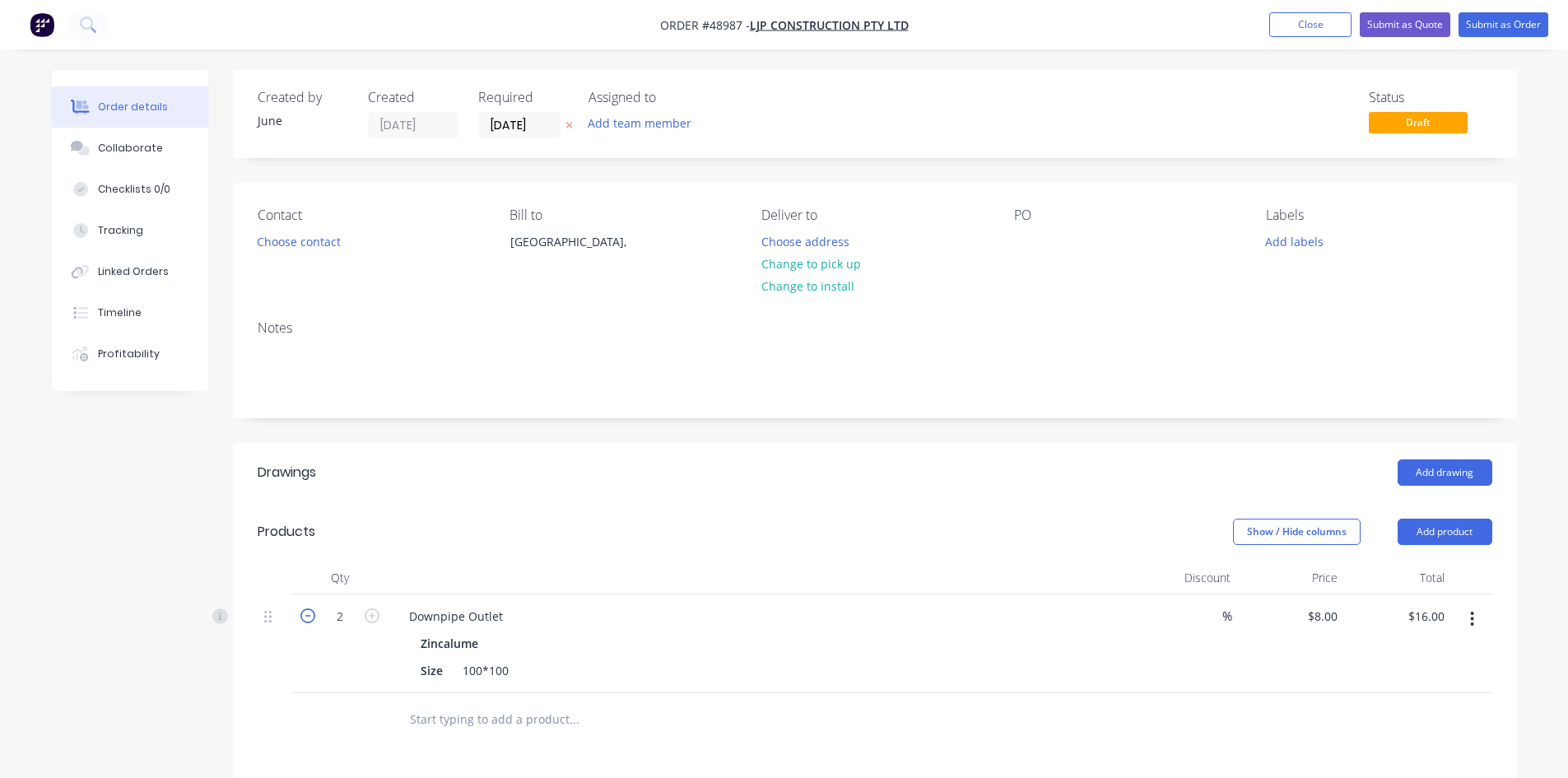
type input "1"
type input "$8.00"
click at [744, 575] on div at bounding box center [759, 577] width 741 height 33
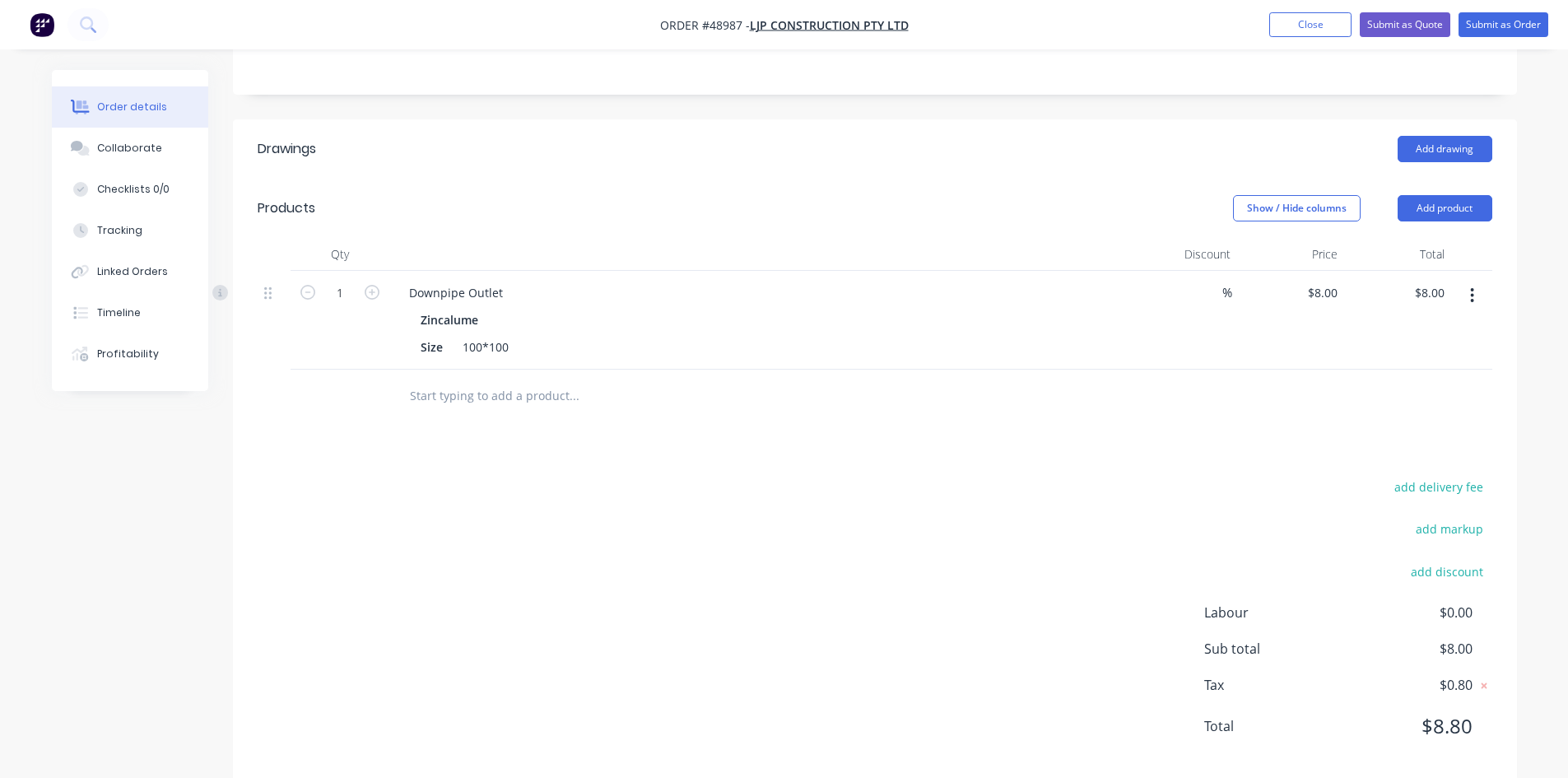
scroll to position [353, 0]
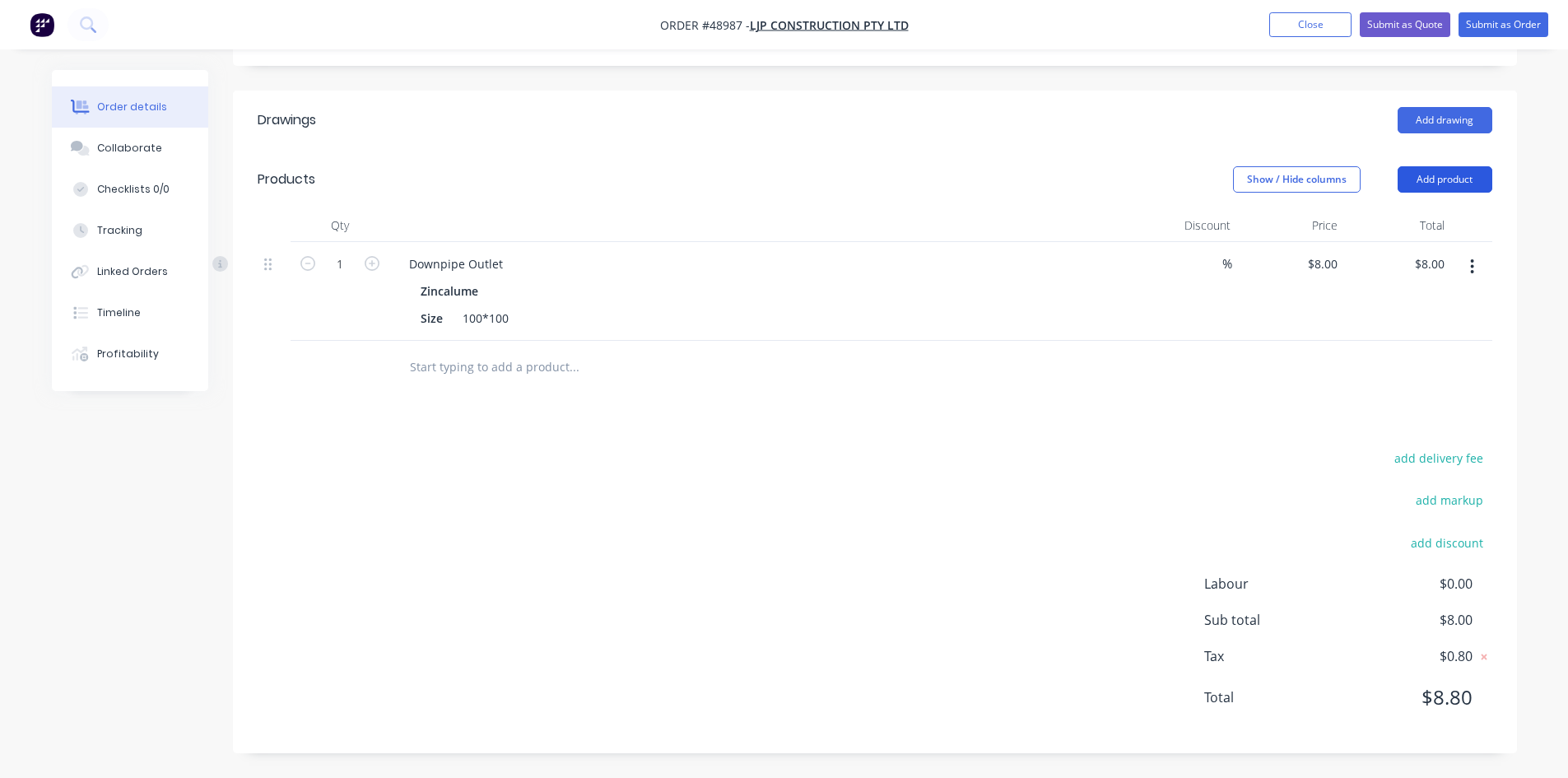
click at [1451, 181] on button "Add product" at bounding box center [1444, 180] width 94 height 27
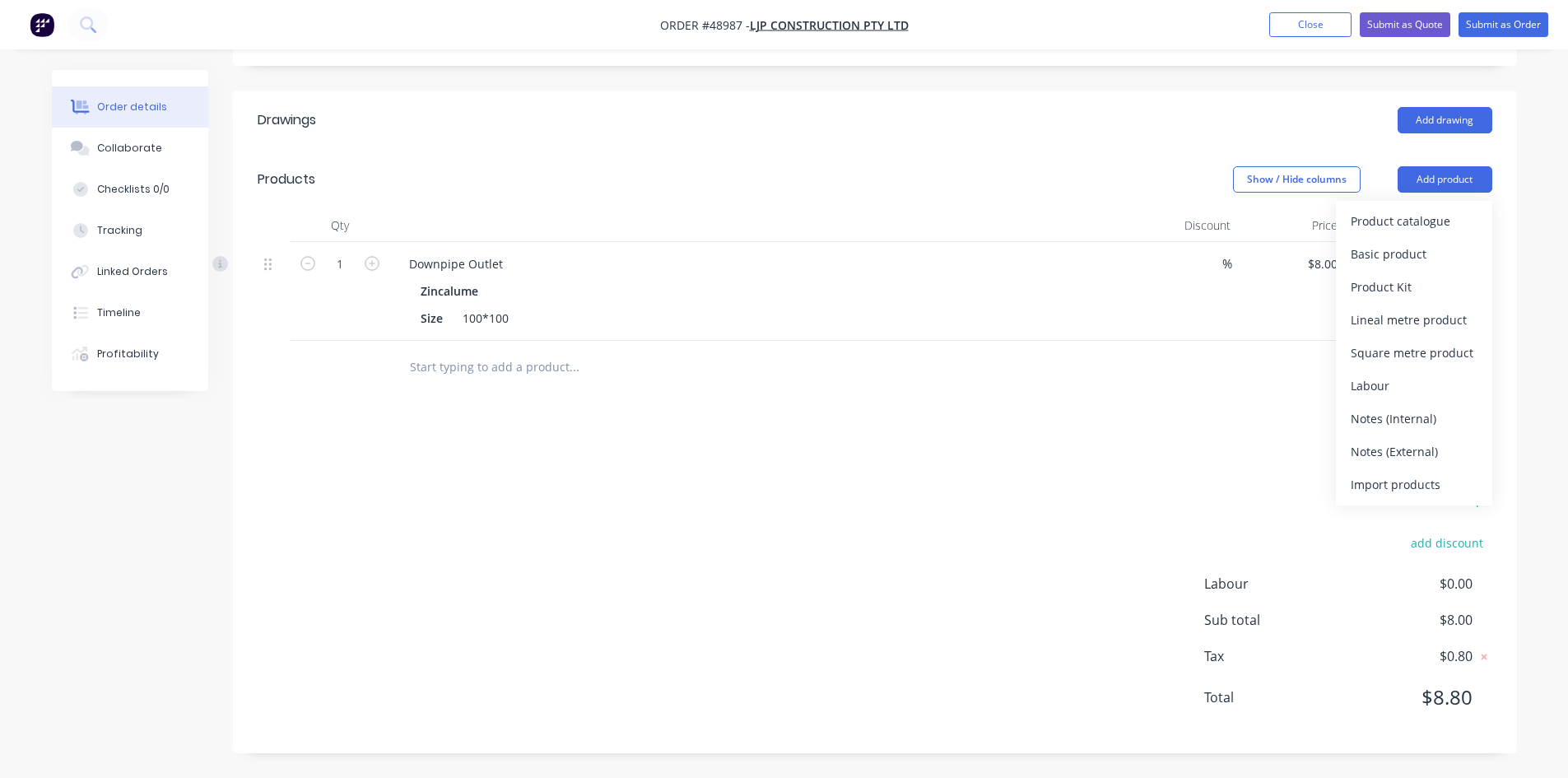
click at [1210, 338] on div "%" at bounding box center [1183, 292] width 107 height 99
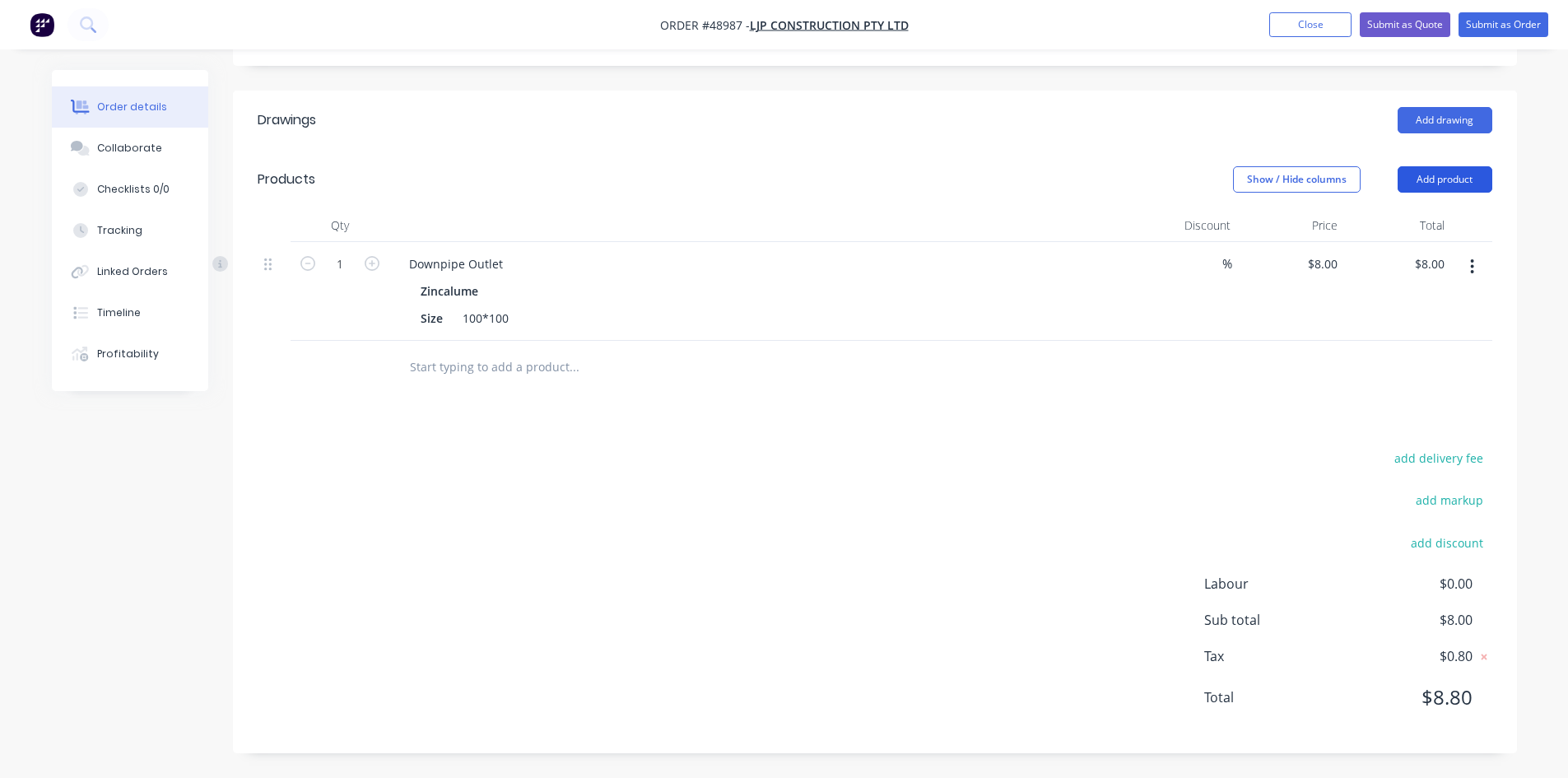
click at [1427, 179] on button "Add product" at bounding box center [1444, 180] width 94 height 27
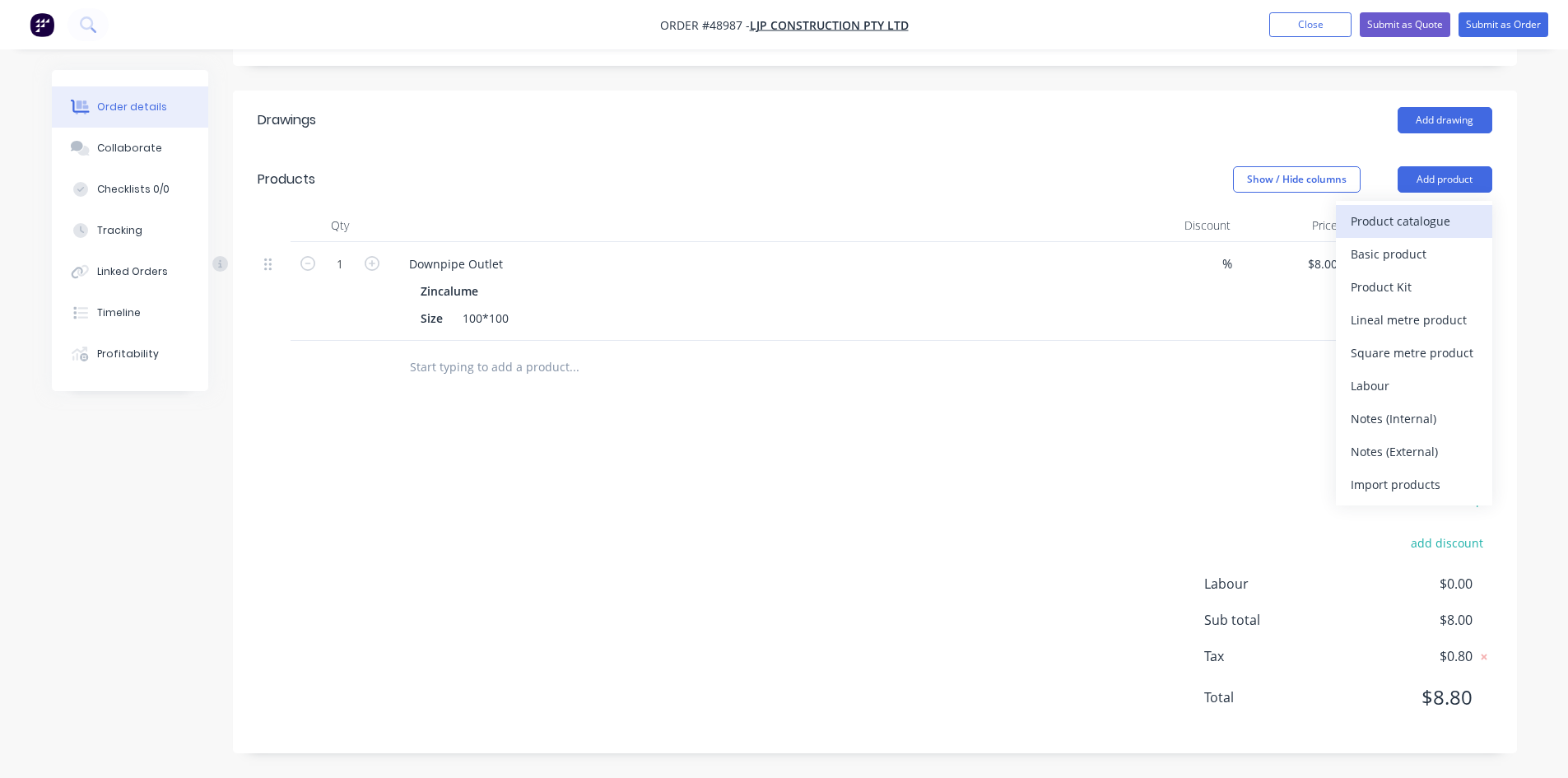
click at [1398, 217] on div "Product catalogue" at bounding box center [1413, 221] width 127 height 24
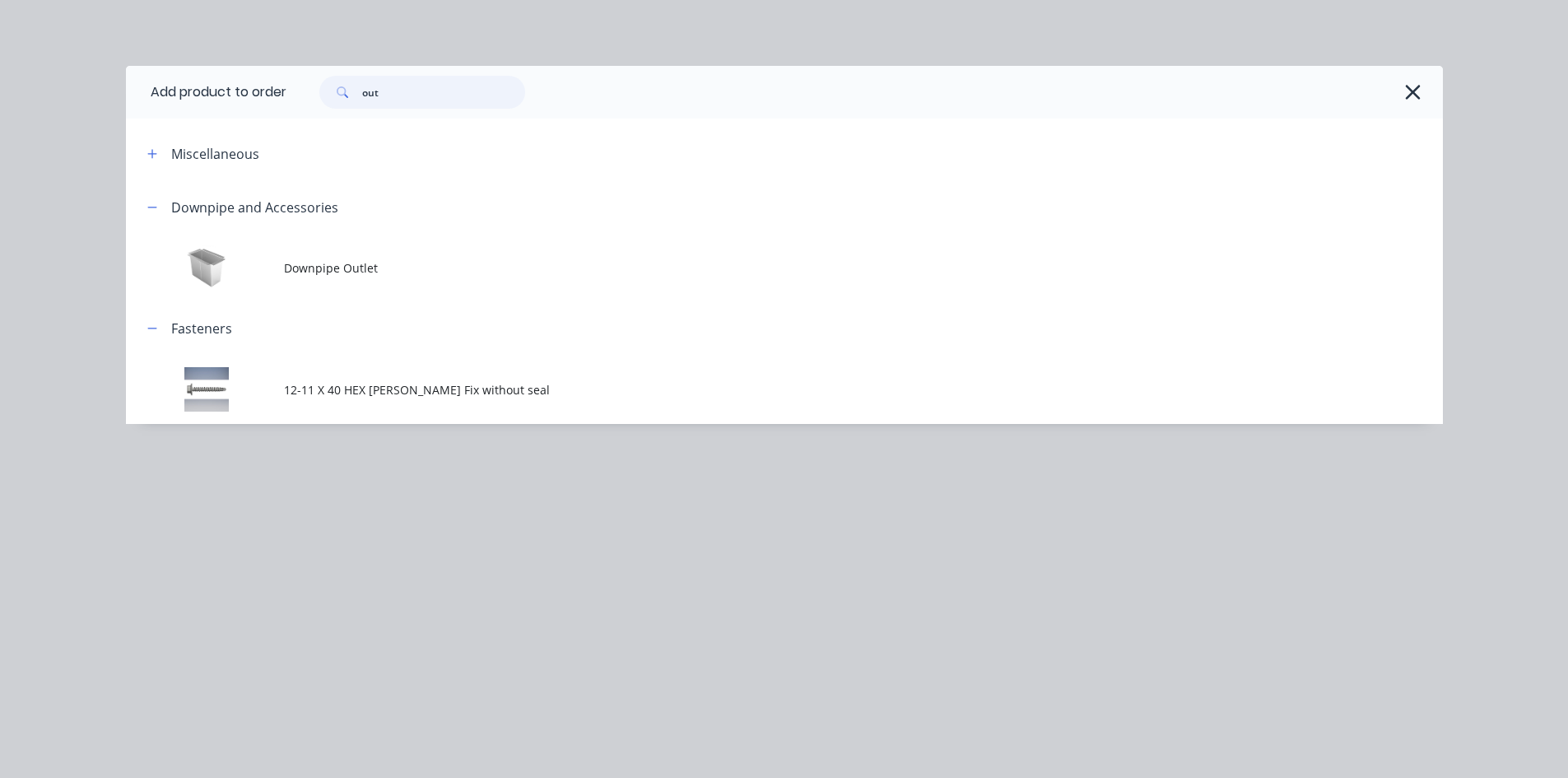
drag, startPoint x: 413, startPoint y: 106, endPoint x: 293, endPoint y: 94, distance: 120.6
click at [298, 96] on div "out" at bounding box center [856, 92] width 1139 height 33
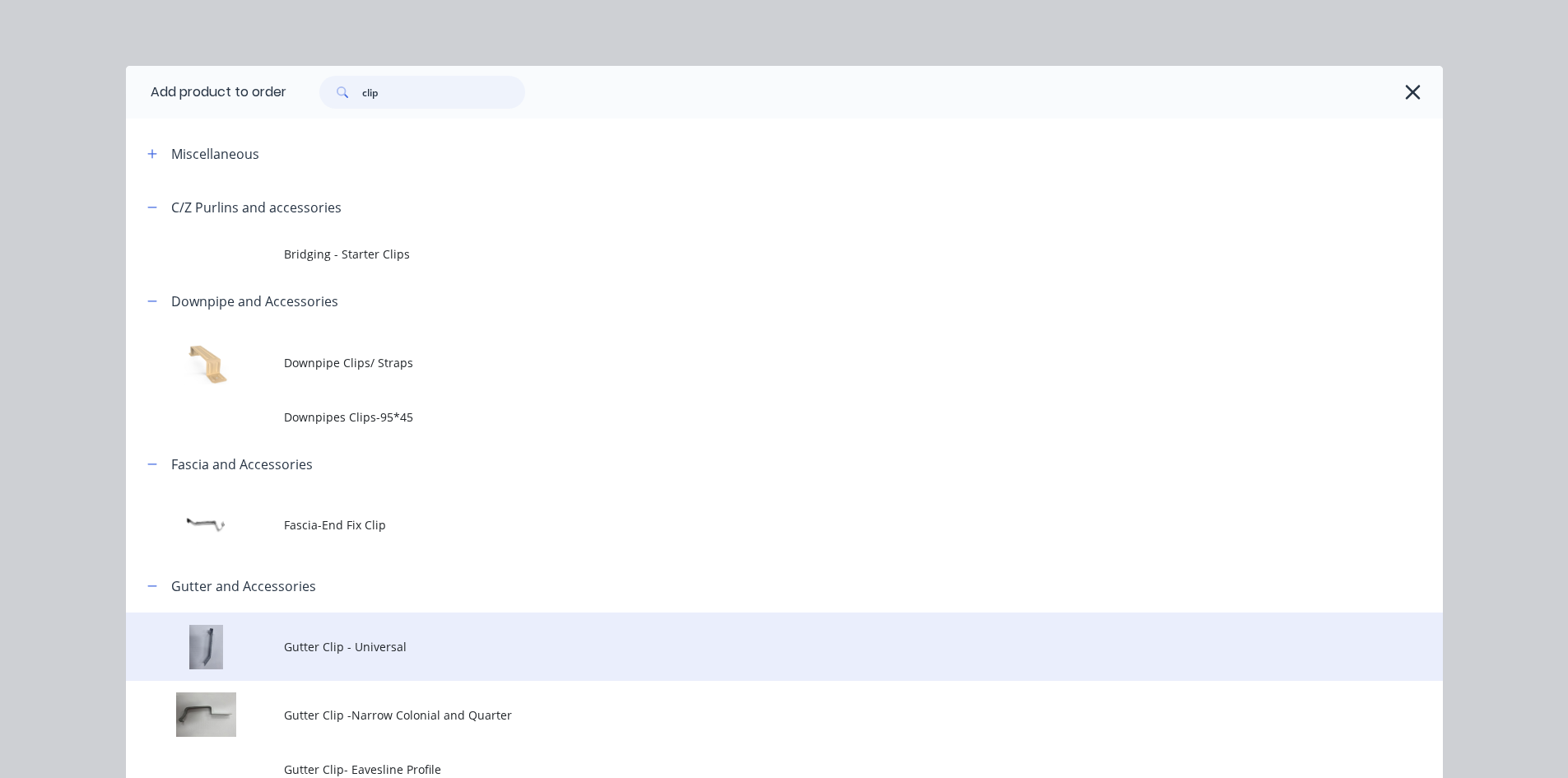
type input "clip"
click at [381, 661] on td "Gutter Clip - Universal" at bounding box center [863, 647] width 1159 height 69
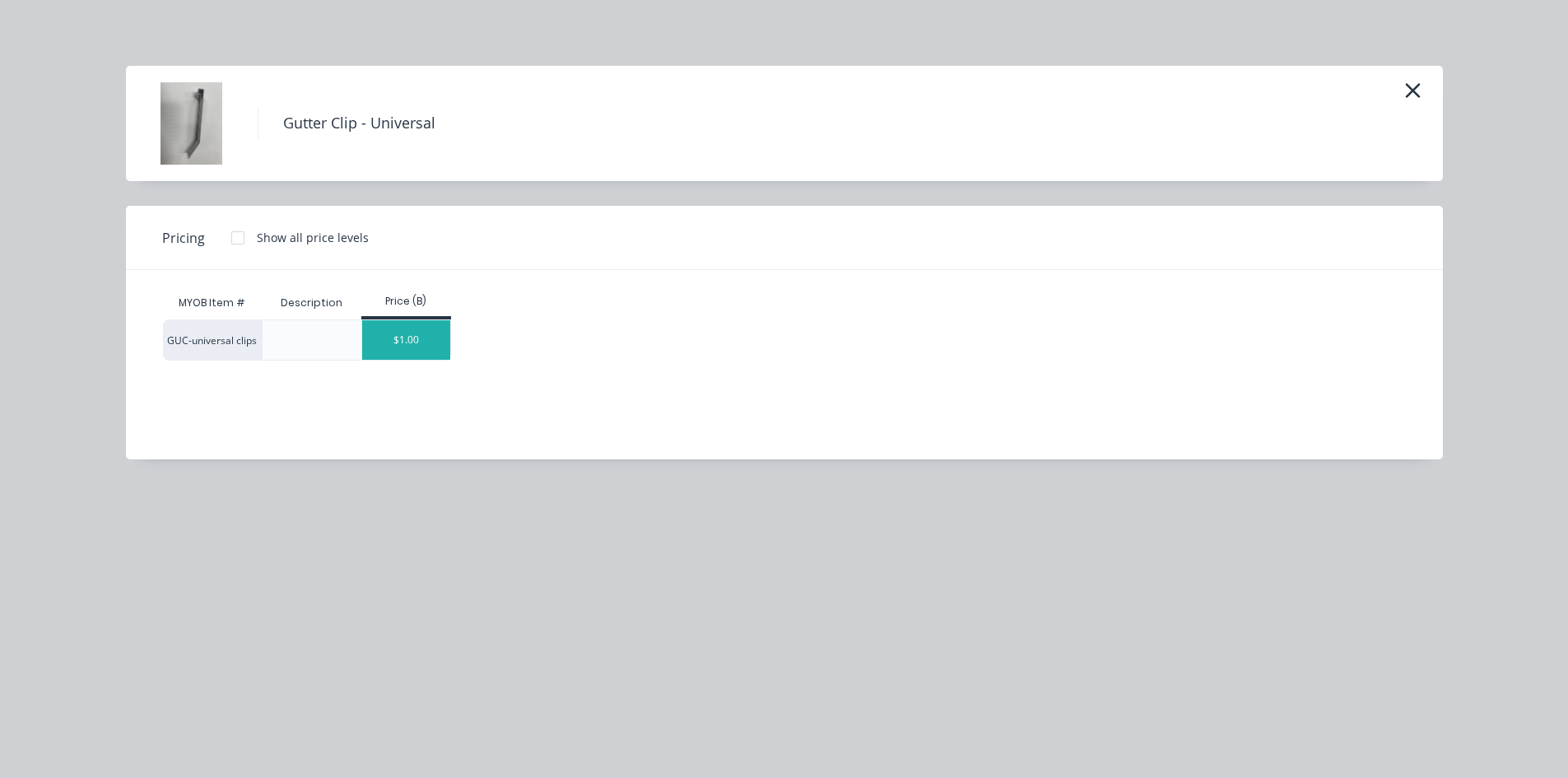
click at [383, 343] on div "$1.00" at bounding box center [405, 339] width 88 height 39
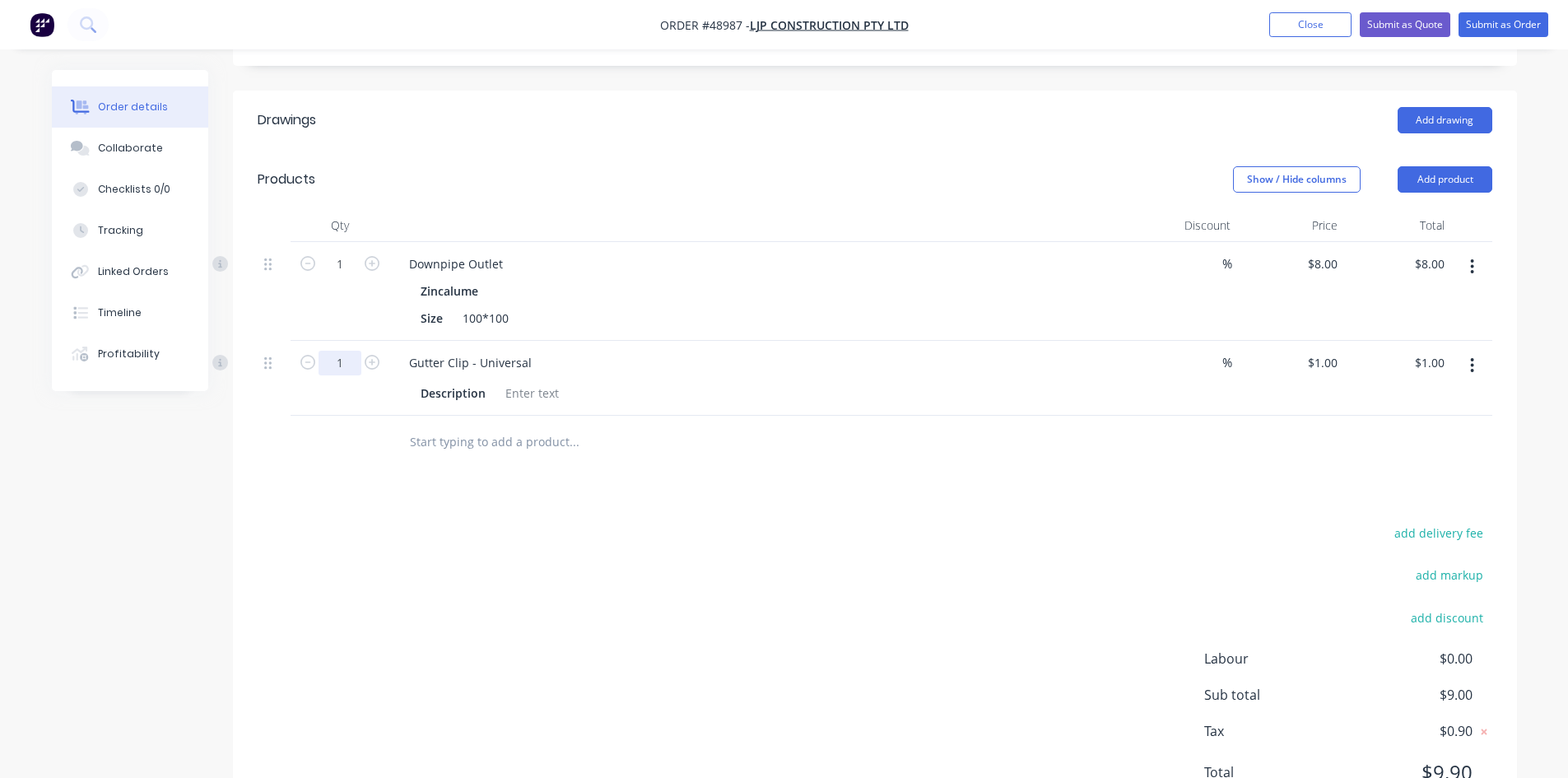
click at [343, 361] on input "1" at bounding box center [339, 364] width 43 height 25
type input "20"
type input "$20.00"
click at [809, 613] on div "add delivery fee add markup add discount Labour $0.00 Sub total $9.00 Tax $0.90…" at bounding box center [875, 663] width 1235 height 282
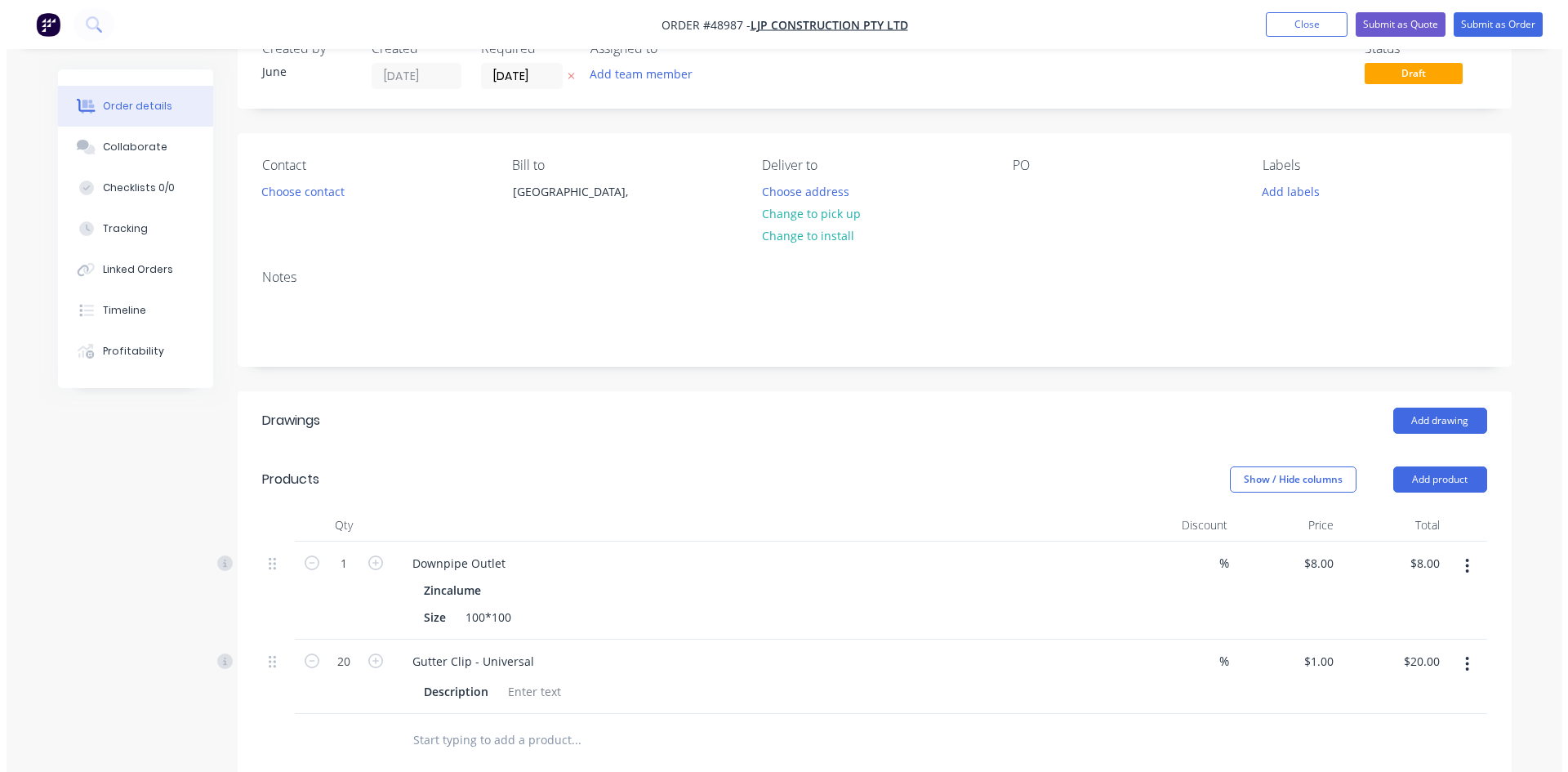
scroll to position [0, 0]
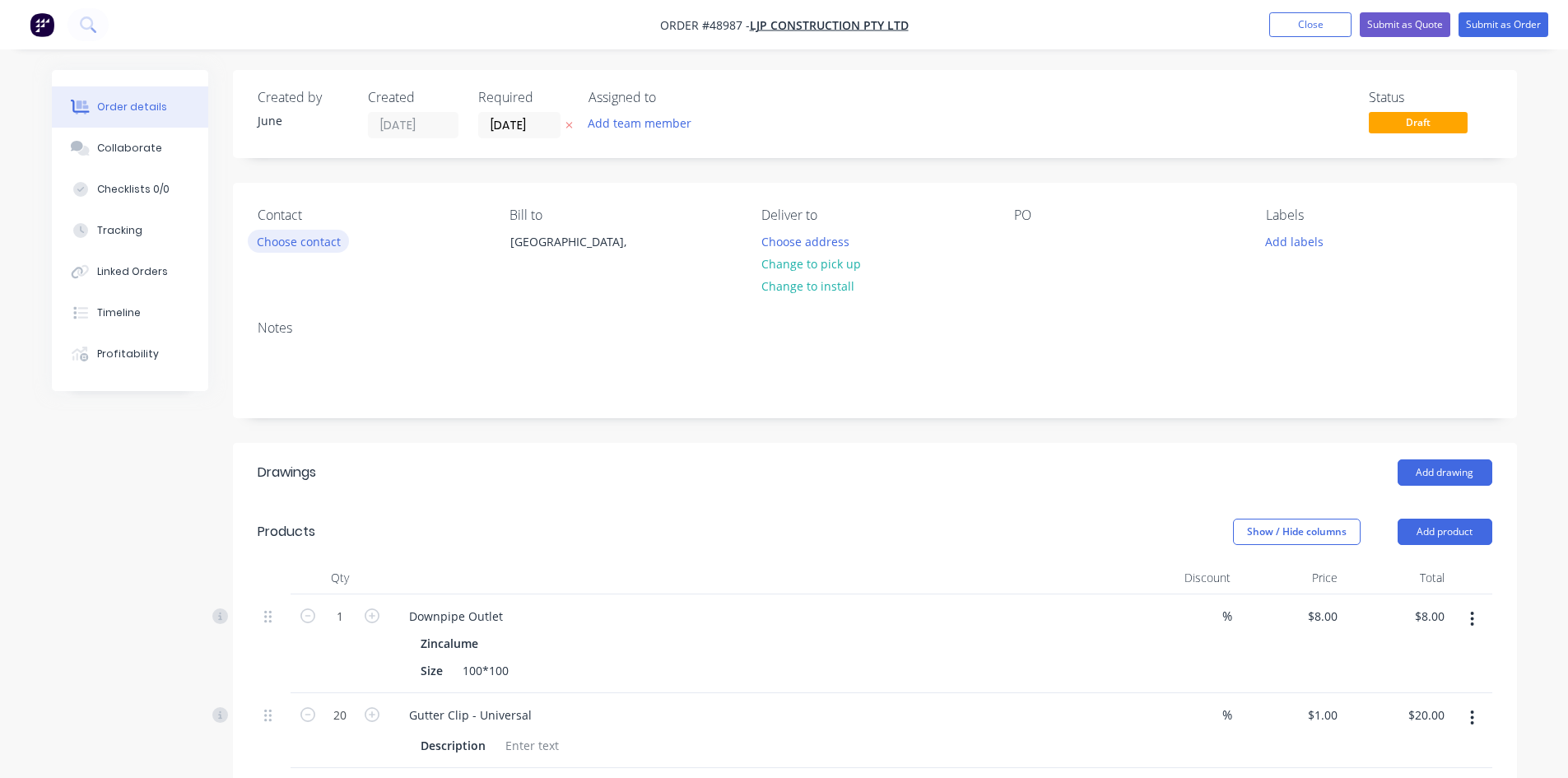
click at [322, 248] on button "Choose contact" at bounding box center [298, 241] width 101 height 23
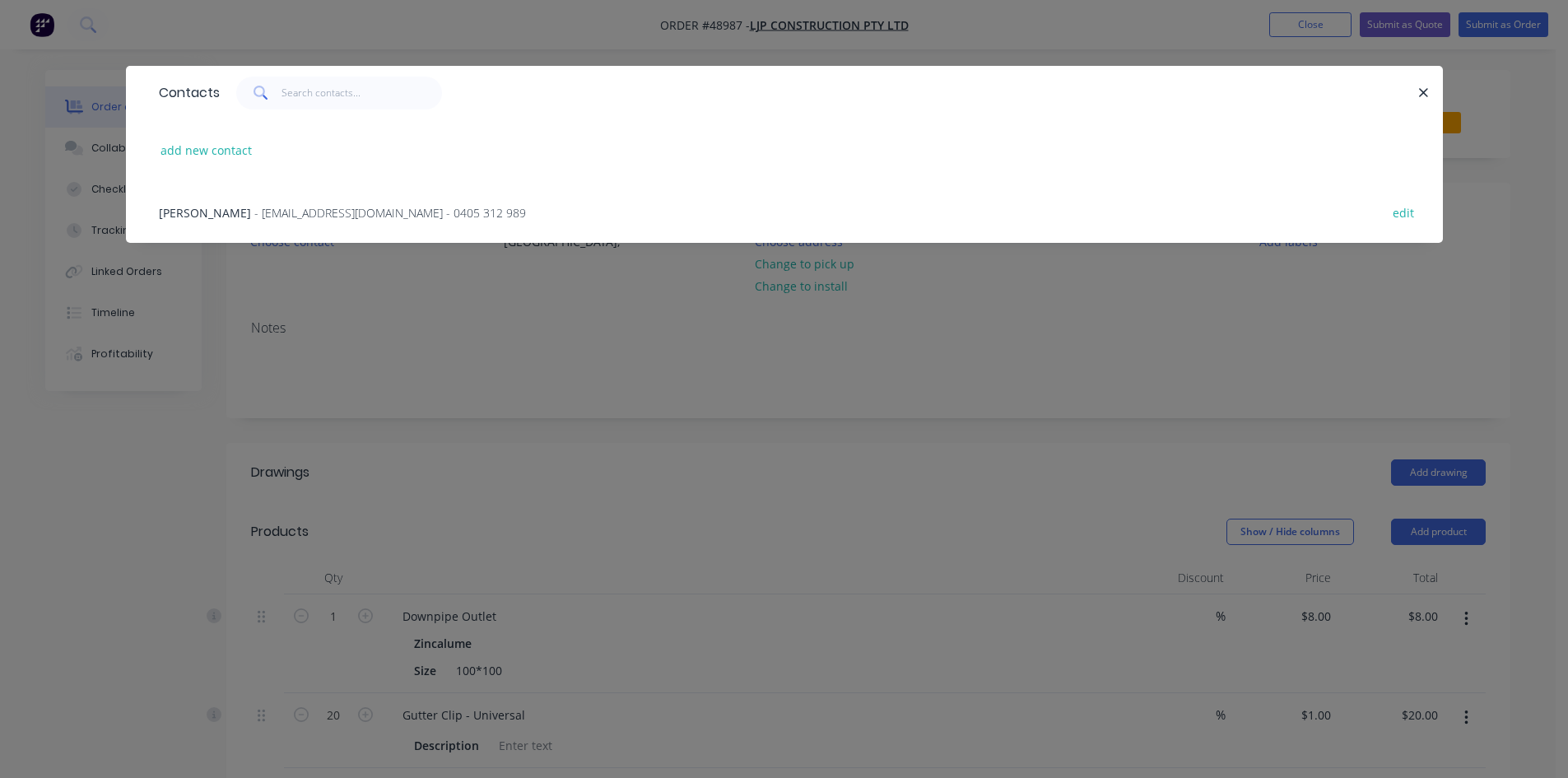
drag, startPoint x: 256, startPoint y: 208, endPoint x: 260, endPoint y: 220, distance: 12.6
click at [256, 209] on span "- [EMAIL_ADDRESS][DOMAIN_NAME] - 0405 312 989" at bounding box center [389, 212] width 271 height 16
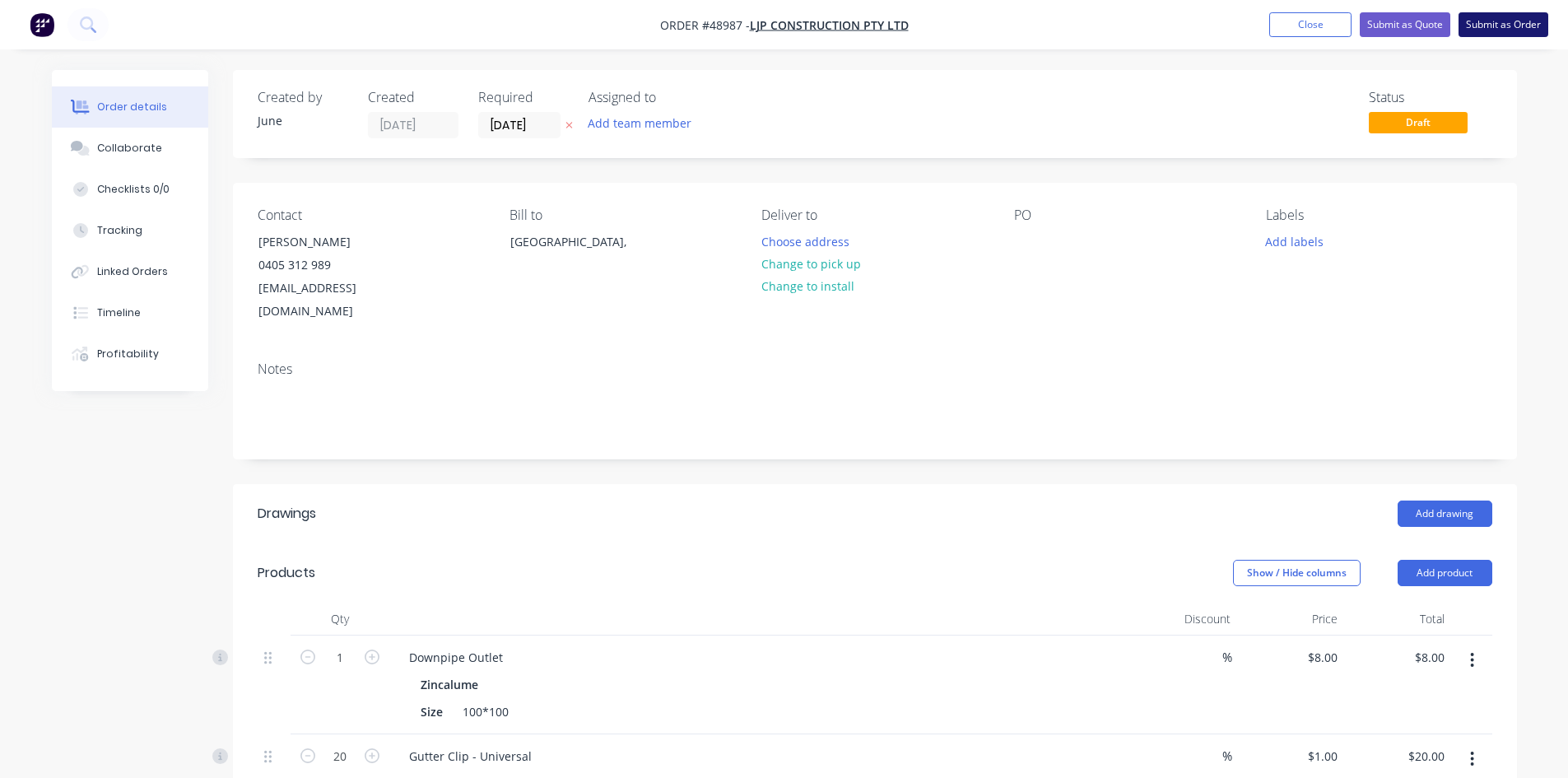
click at [1507, 35] on button "Submit as Order" at bounding box center [1503, 25] width 89 height 25
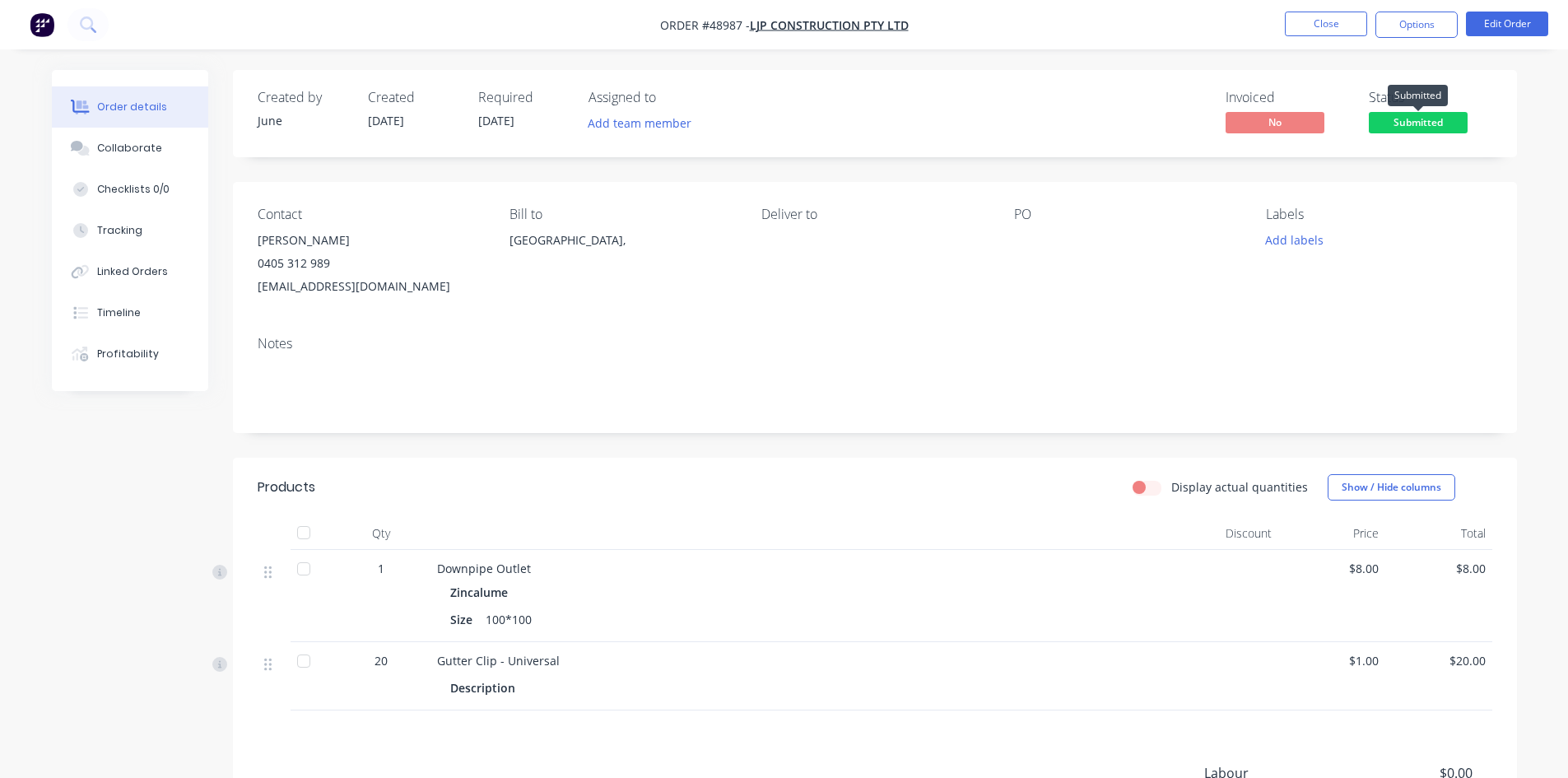
click at [1400, 119] on span "Submitted" at bounding box center [1418, 122] width 99 height 21
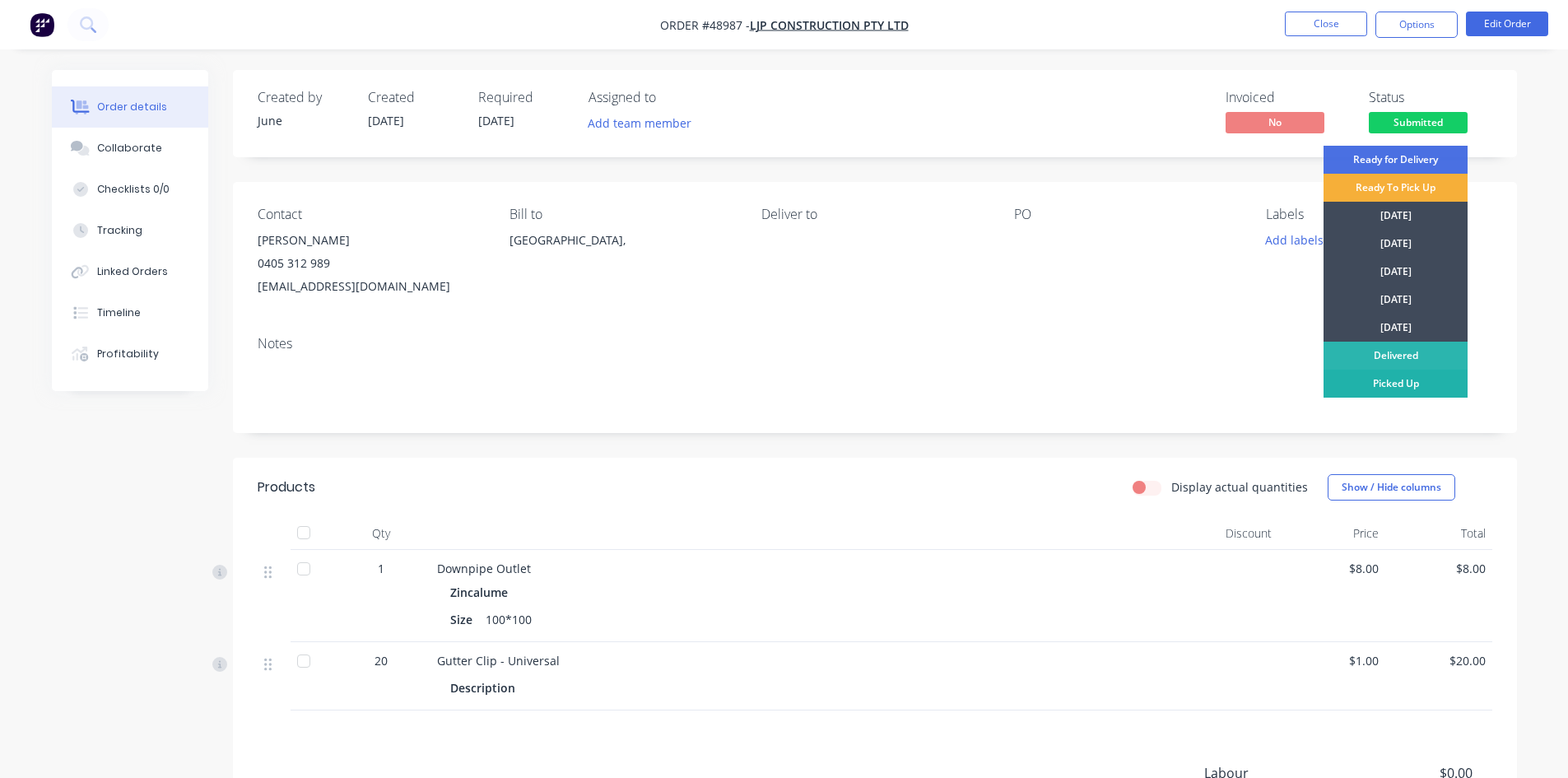
click at [1392, 378] on div "Picked Up" at bounding box center [1395, 383] width 144 height 28
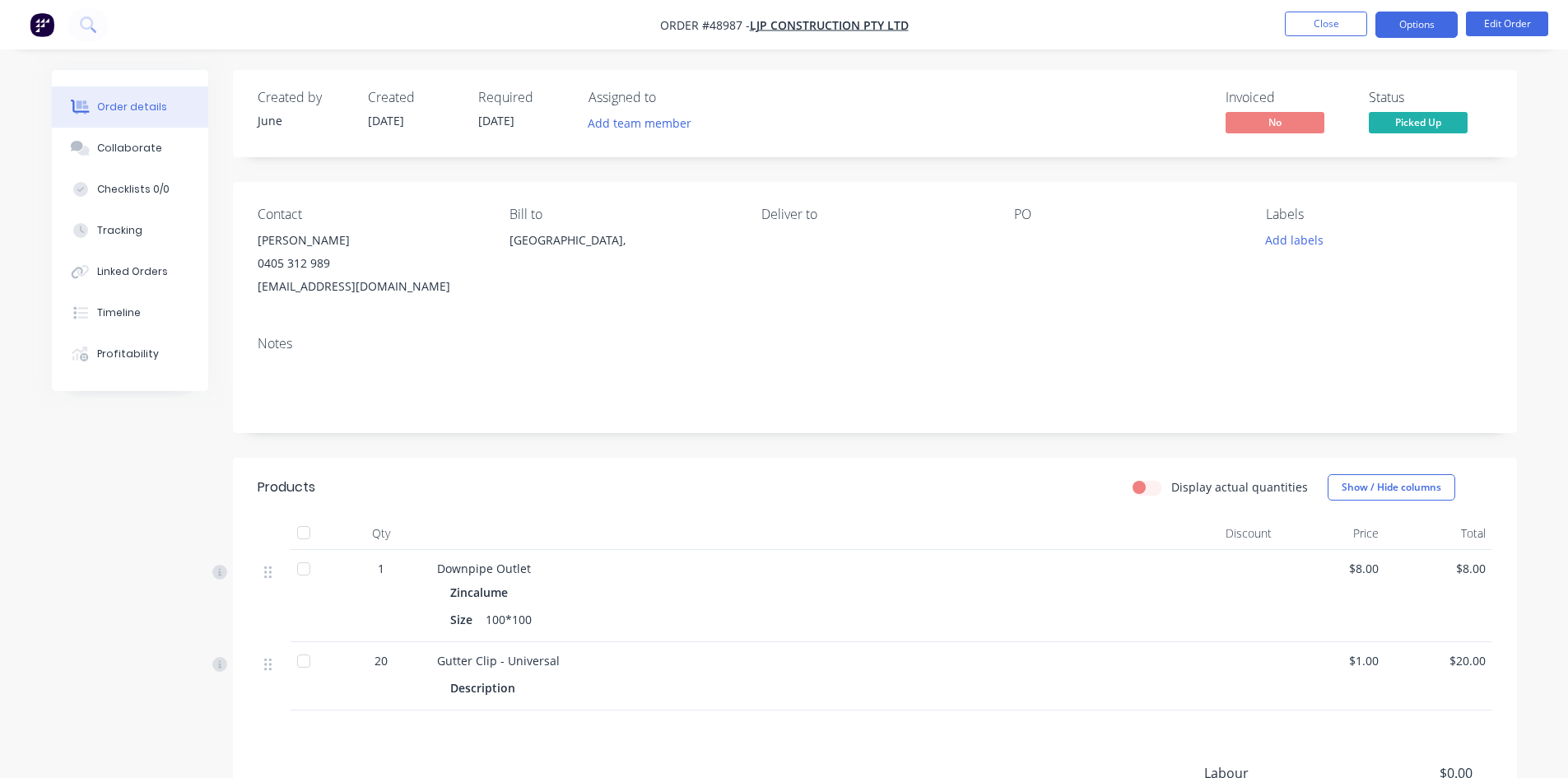
click at [1413, 28] on button "Options" at bounding box center [1416, 25] width 83 height 27
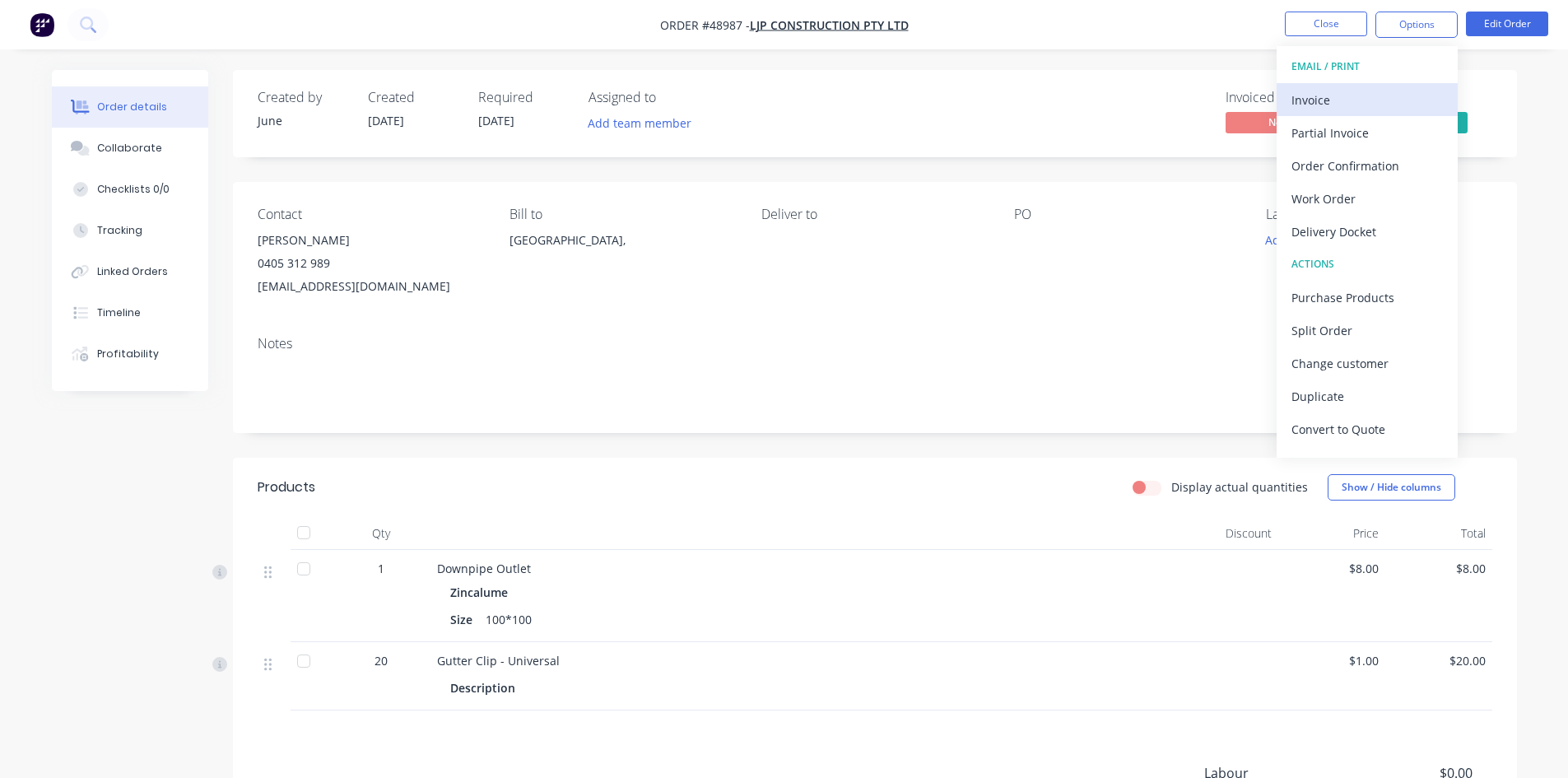
click at [1403, 88] on div "Invoice" at bounding box center [1367, 99] width 151 height 24
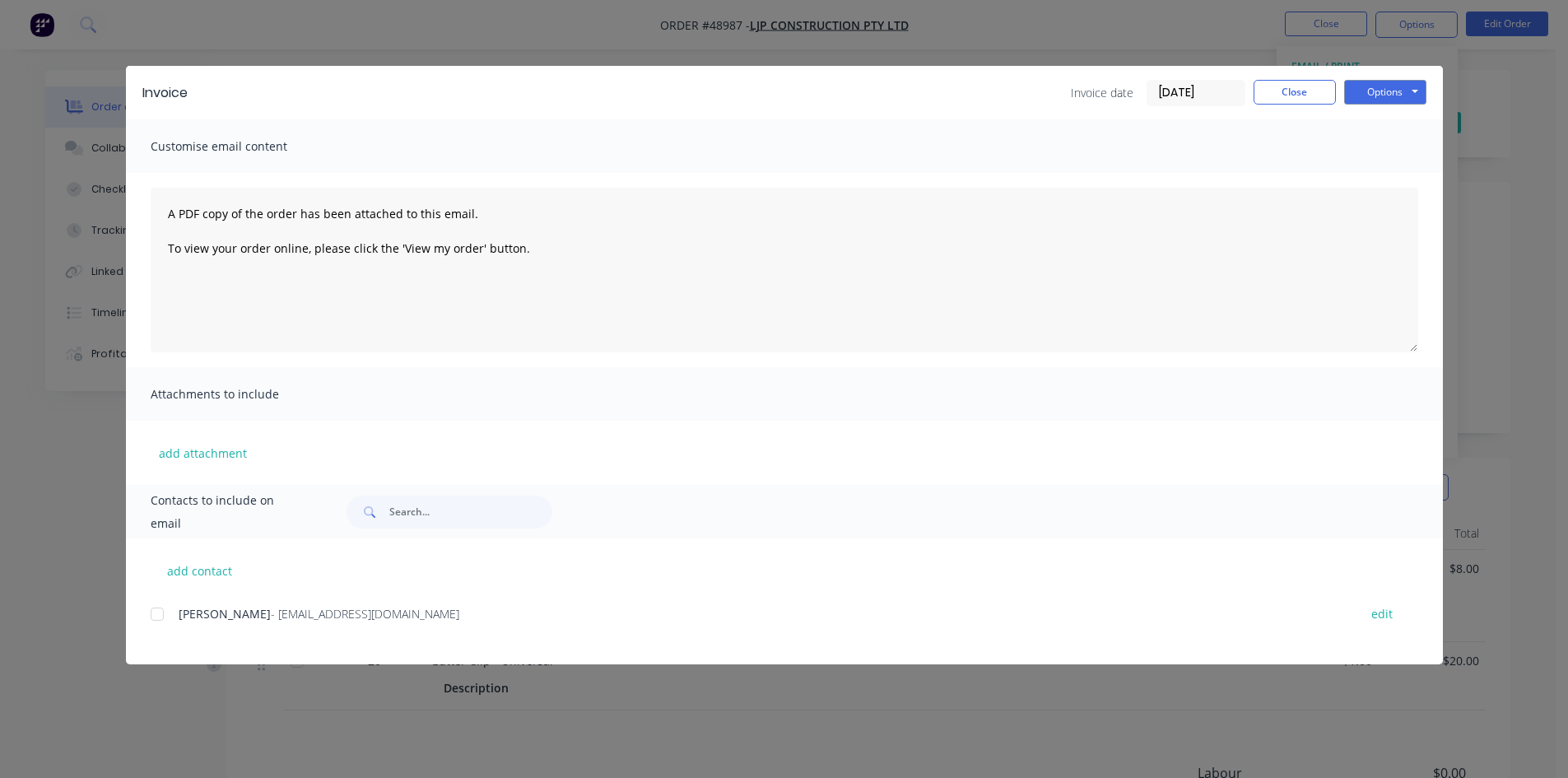
click at [167, 607] on div at bounding box center [156, 613] width 33 height 33
click at [1395, 91] on button "Options" at bounding box center [1385, 93] width 83 height 25
click at [1378, 181] on button "Email" at bounding box center [1397, 175] width 105 height 28
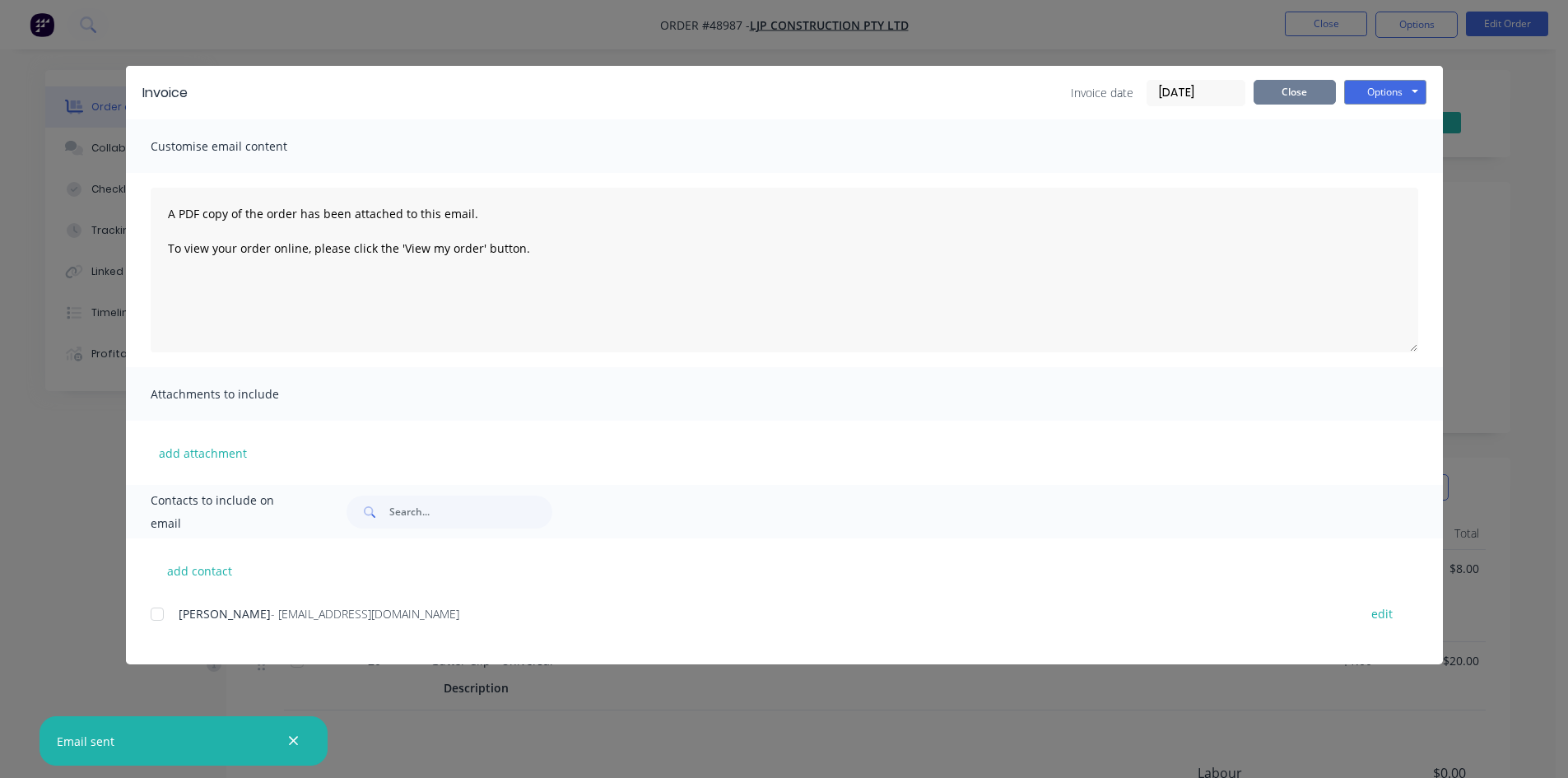
click at [1286, 87] on button "Close" at bounding box center [1294, 93] width 83 height 25
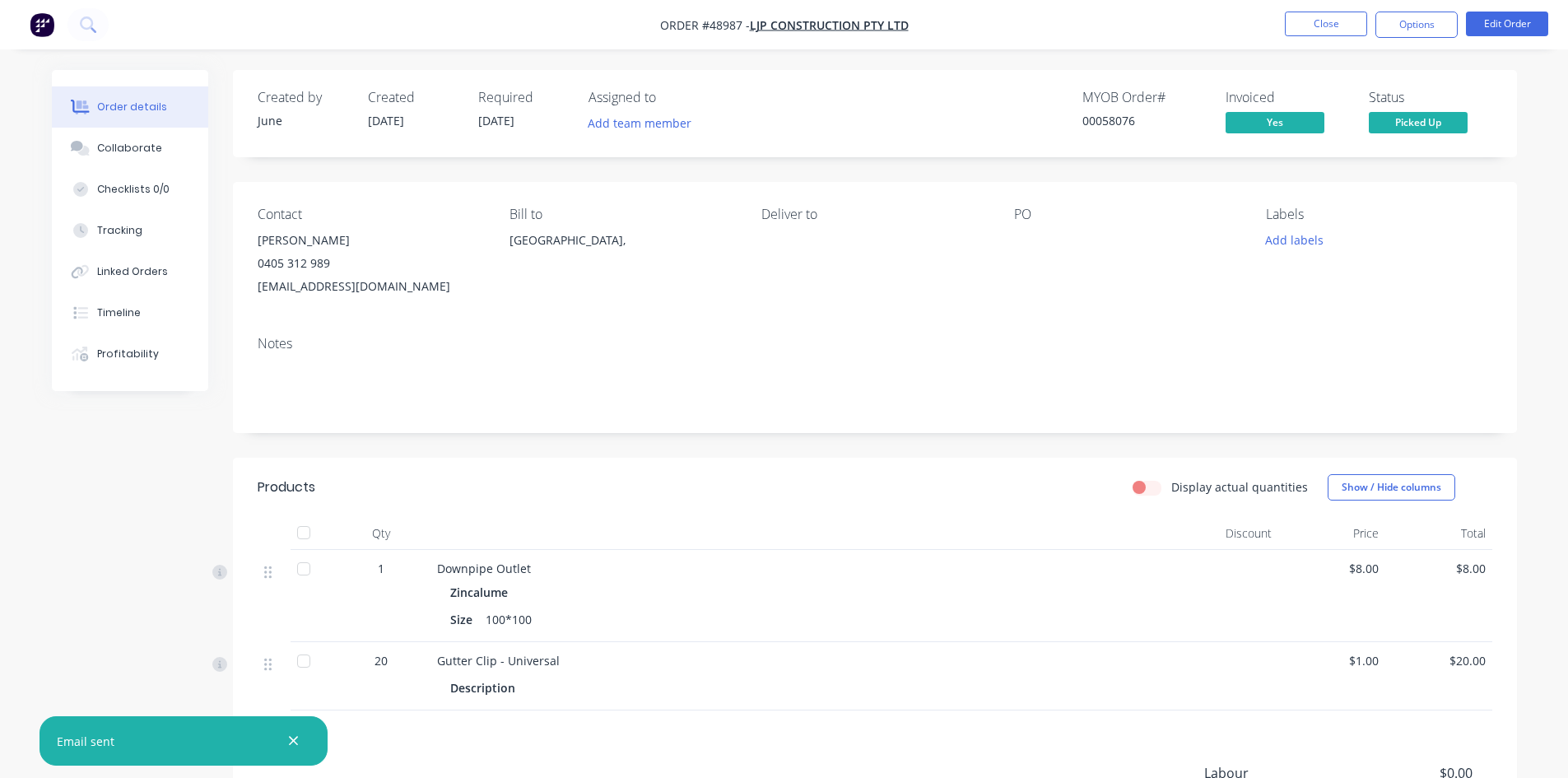
click at [781, 587] on div "Zincalume" at bounding box center [800, 592] width 701 height 24
click at [1324, 13] on button "Close" at bounding box center [1326, 24] width 83 height 25
